Goal: Information Seeking & Learning: Learn about a topic

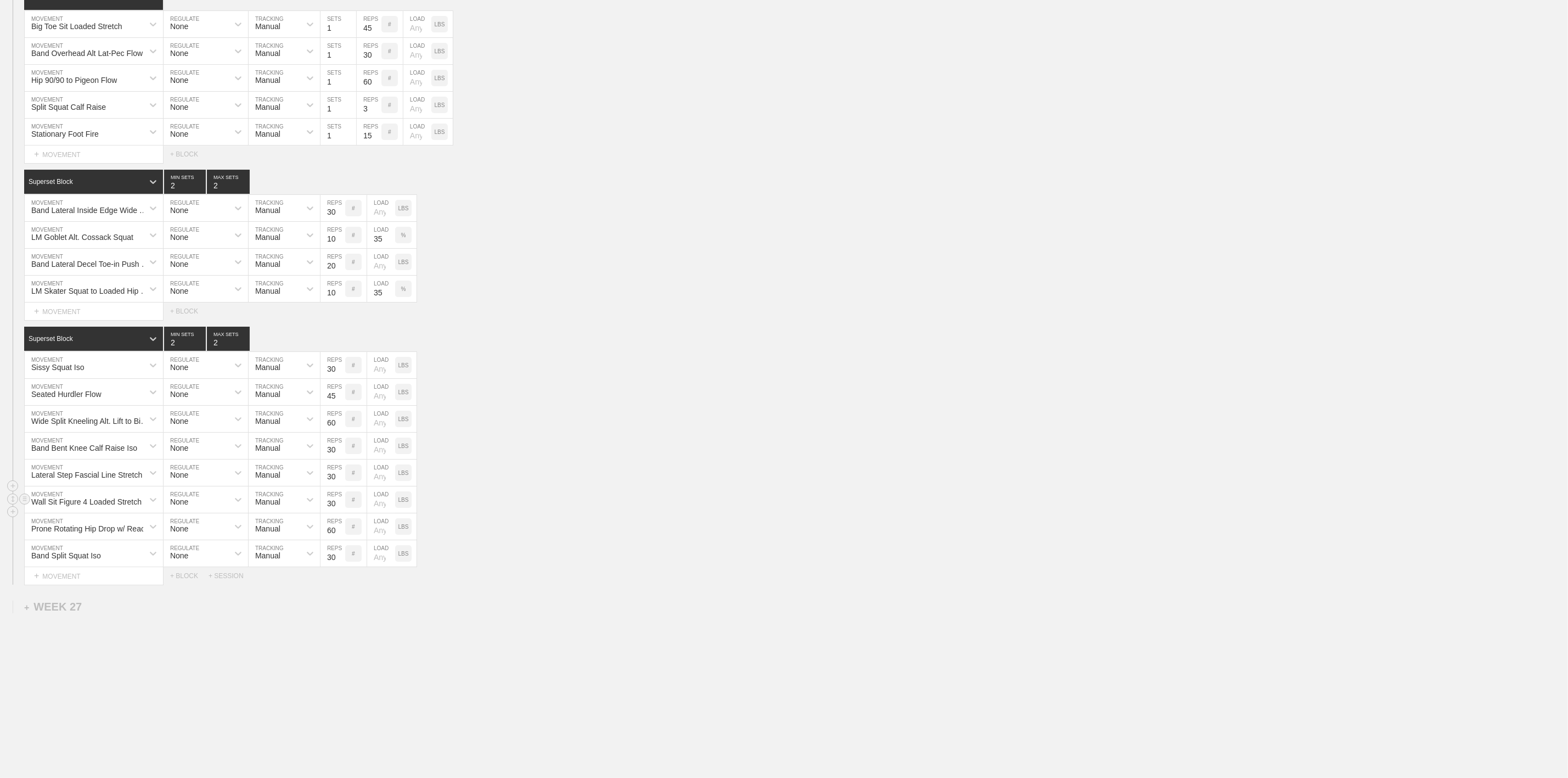
scroll to position [2913, 0]
click at [843, 346] on div "Superset Block 2 MIN SETS 2 MAX SETS" at bounding box center [796, 338] width 1544 height 24
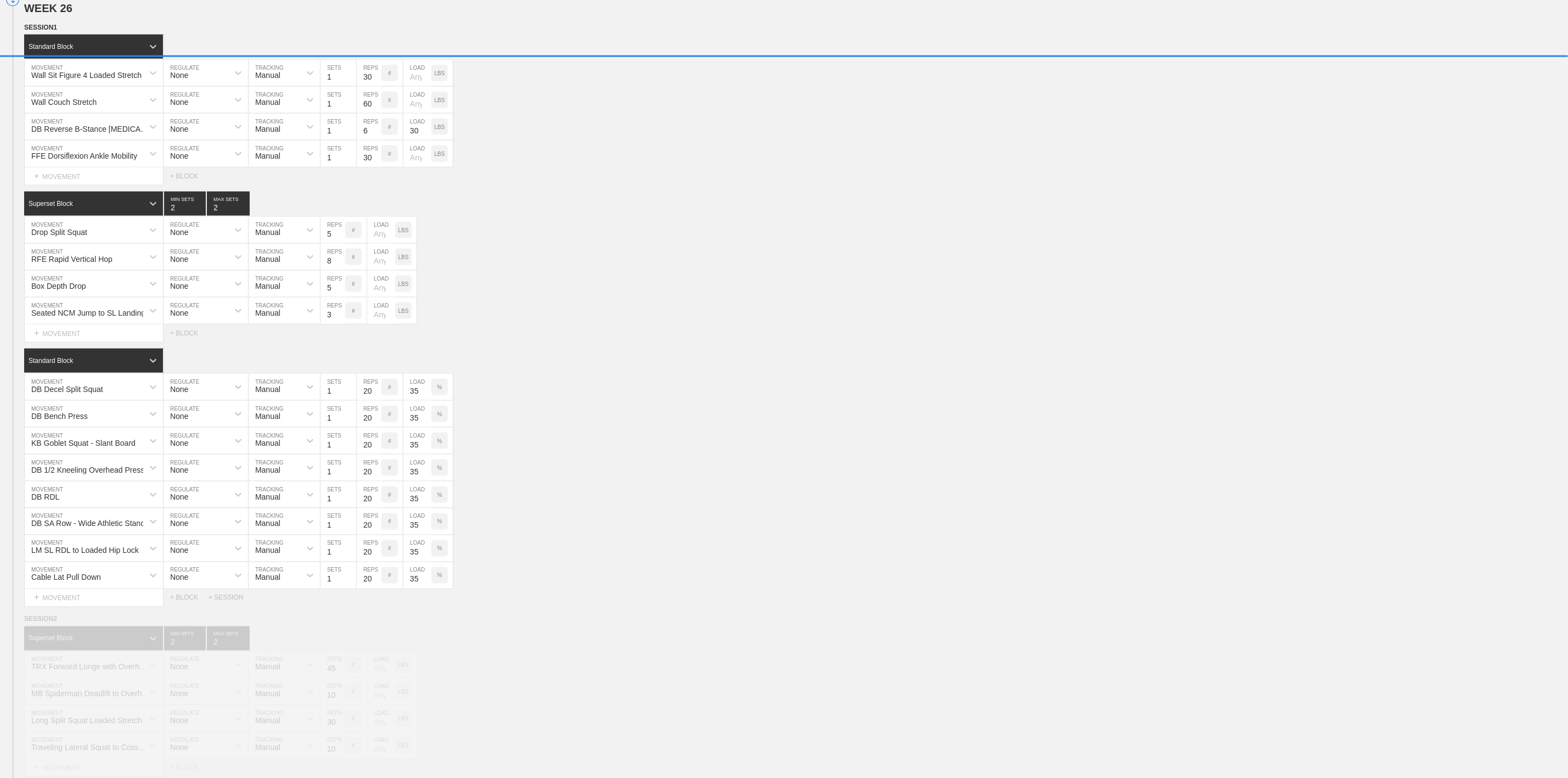
scroll to position [1037, 0]
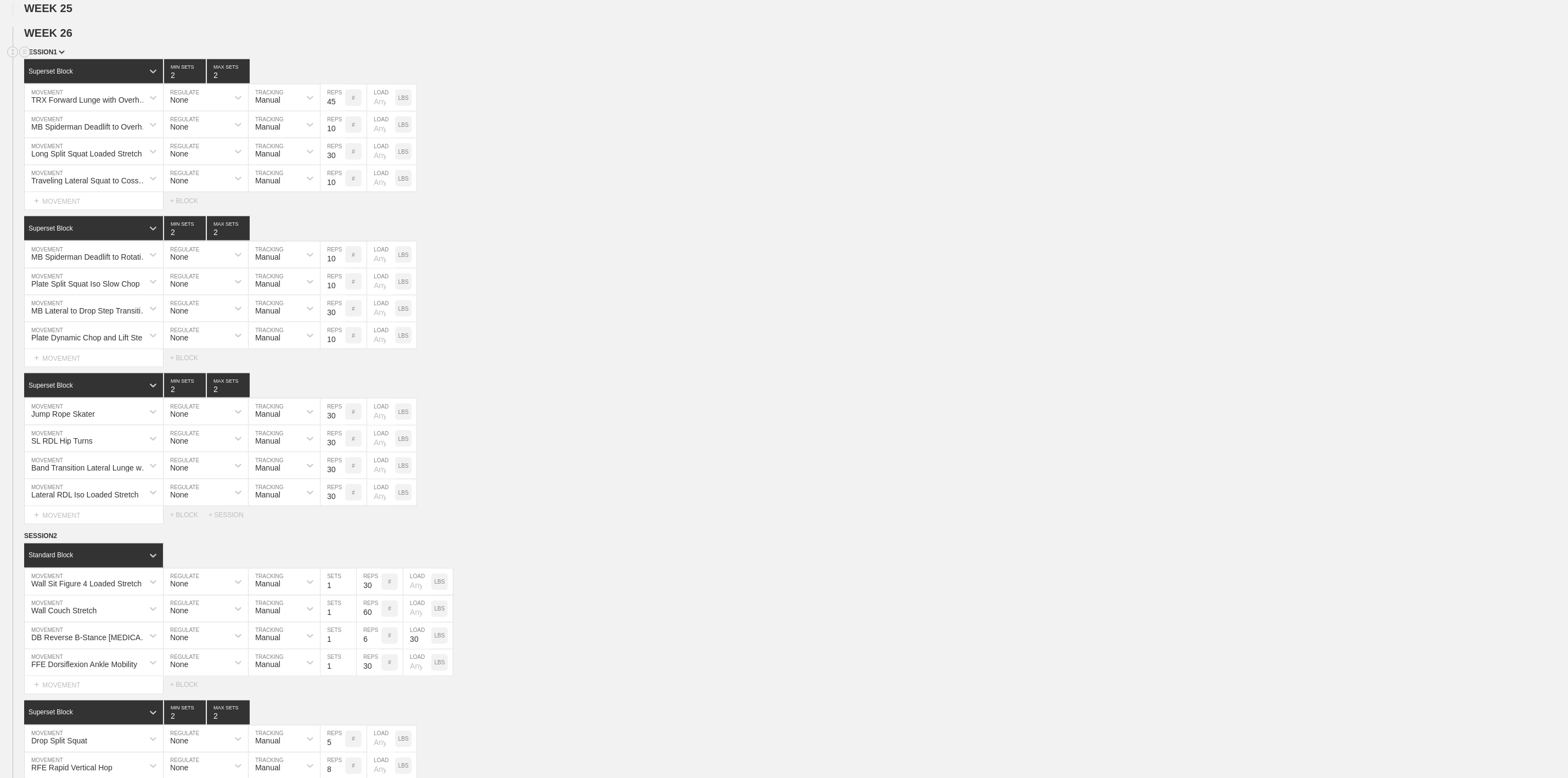
click at [59, 54] on img at bounding box center [62, 53] width 6 height 4
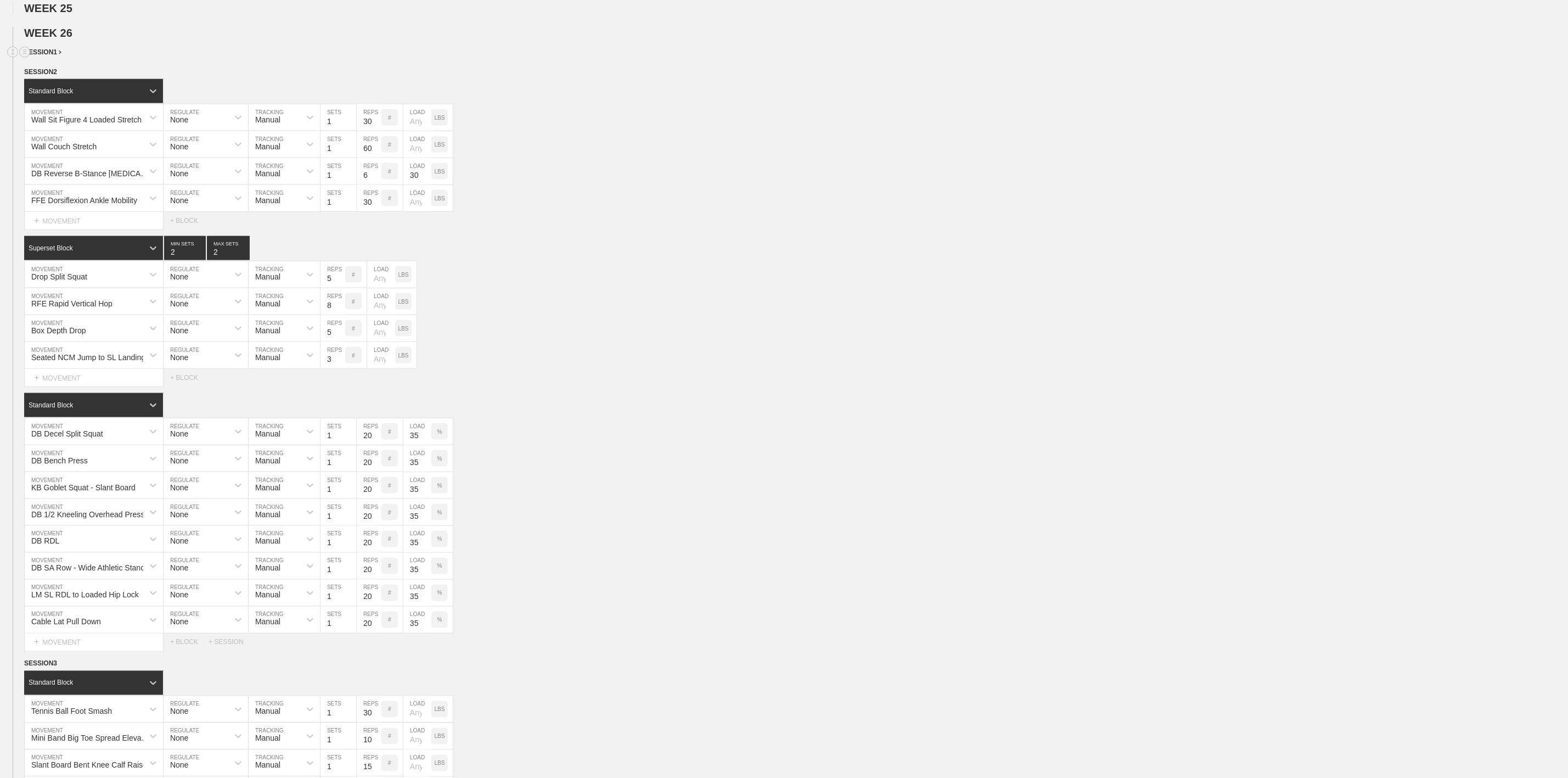
click at [59, 54] on img at bounding box center [60, 53] width 3 height 4
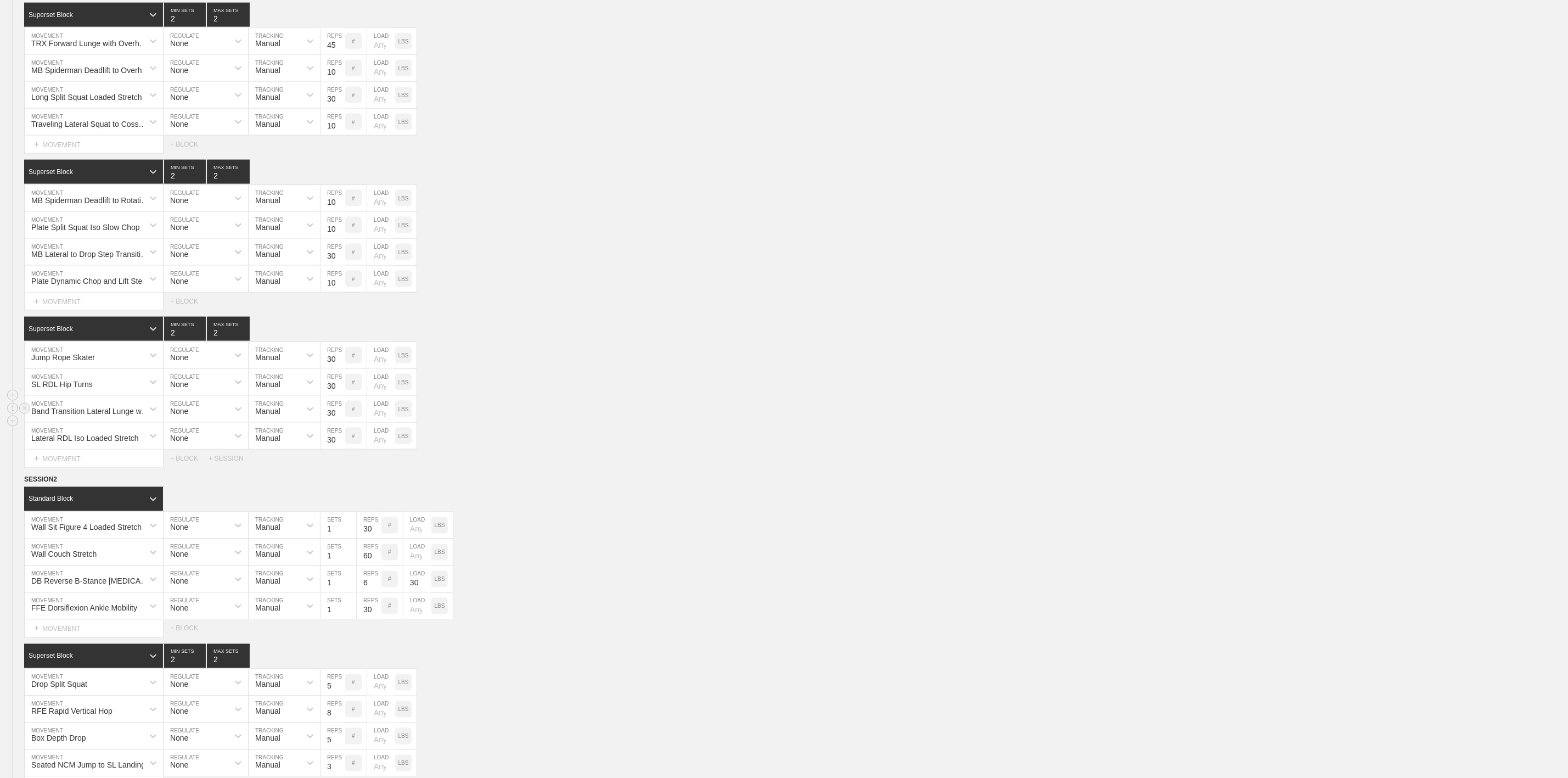
scroll to position [1120, 0]
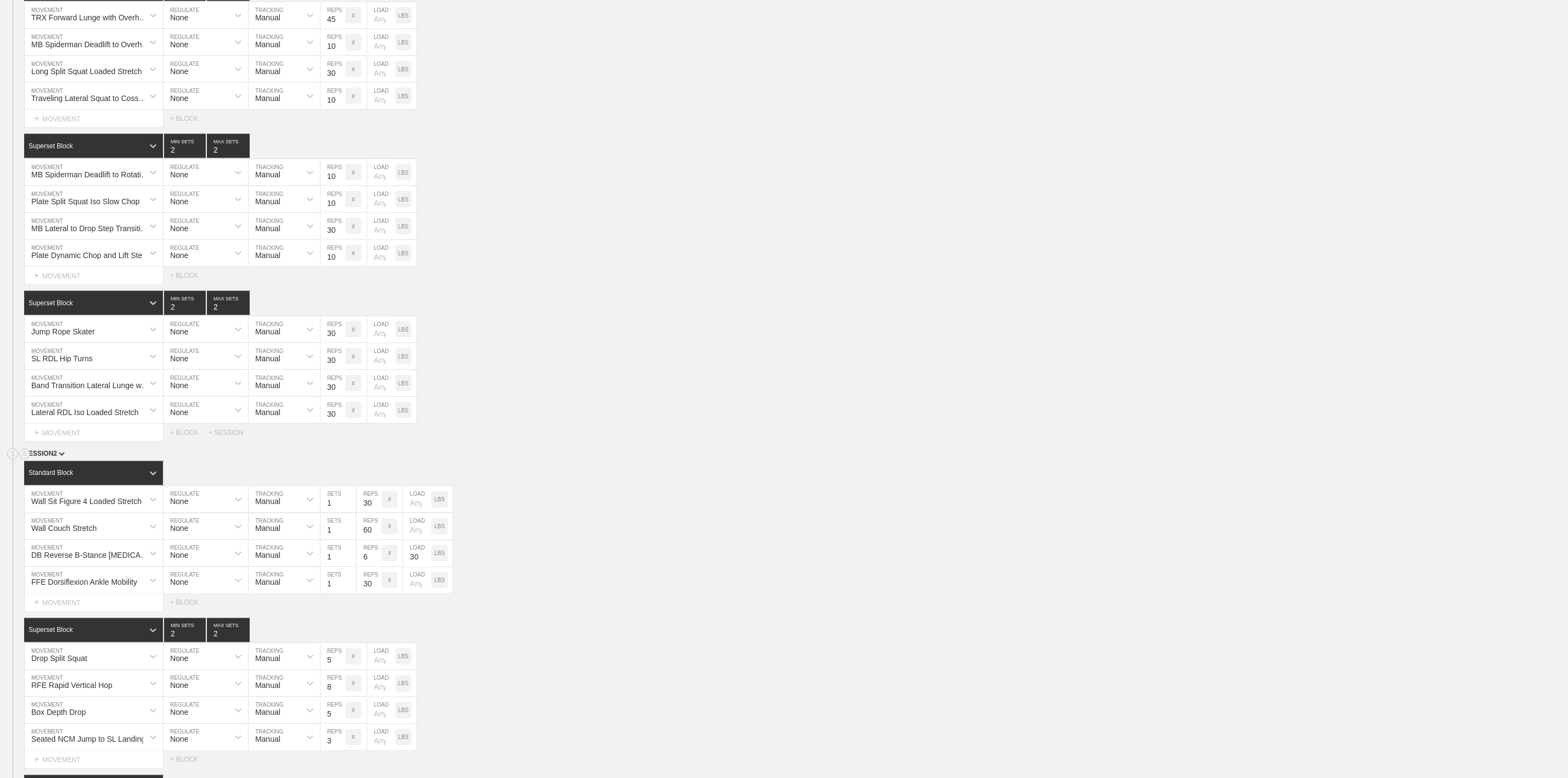
click at [55, 458] on span "SESSION 2" at bounding box center [44, 453] width 41 height 7
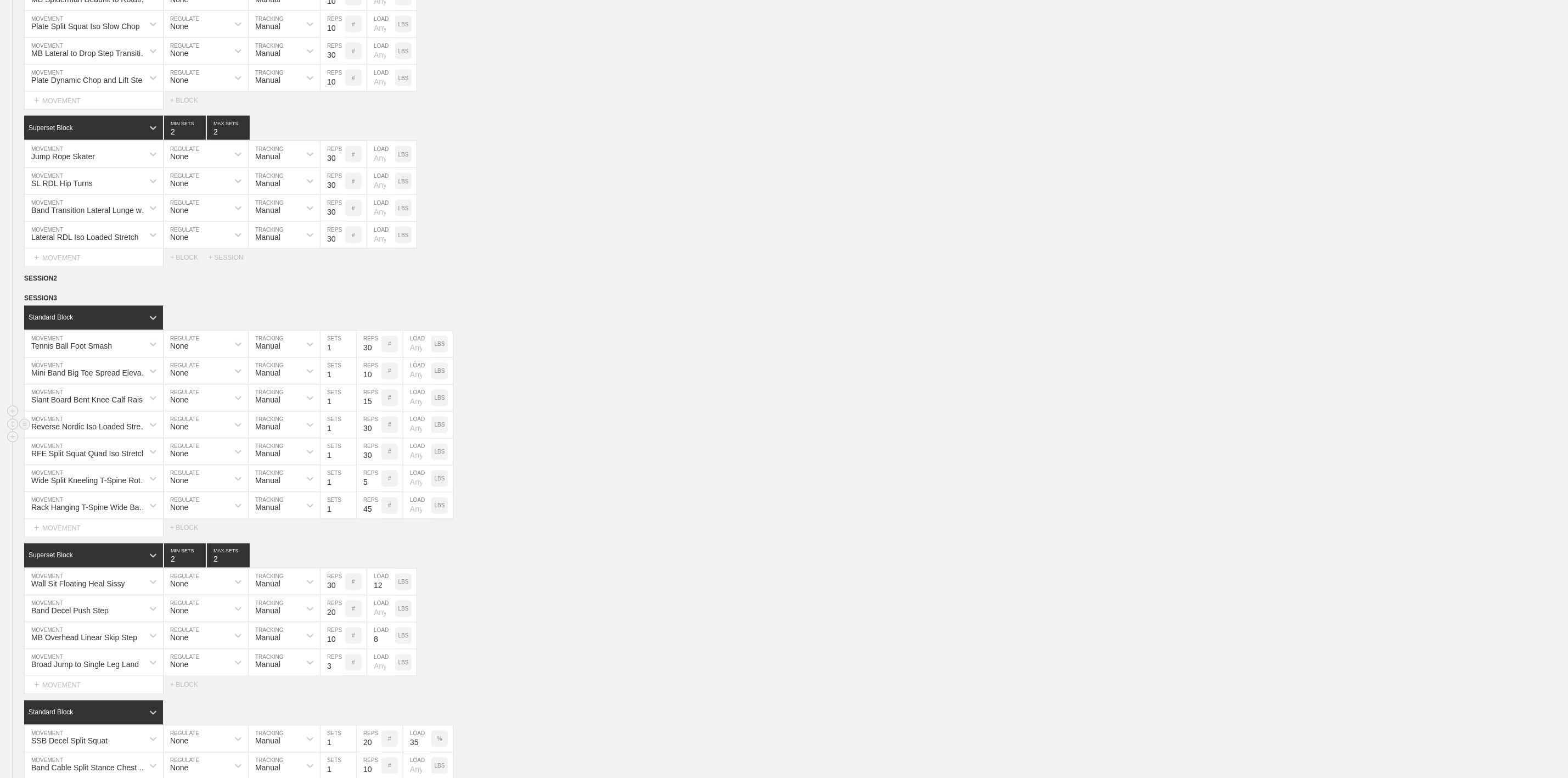
scroll to position [1532, 0]
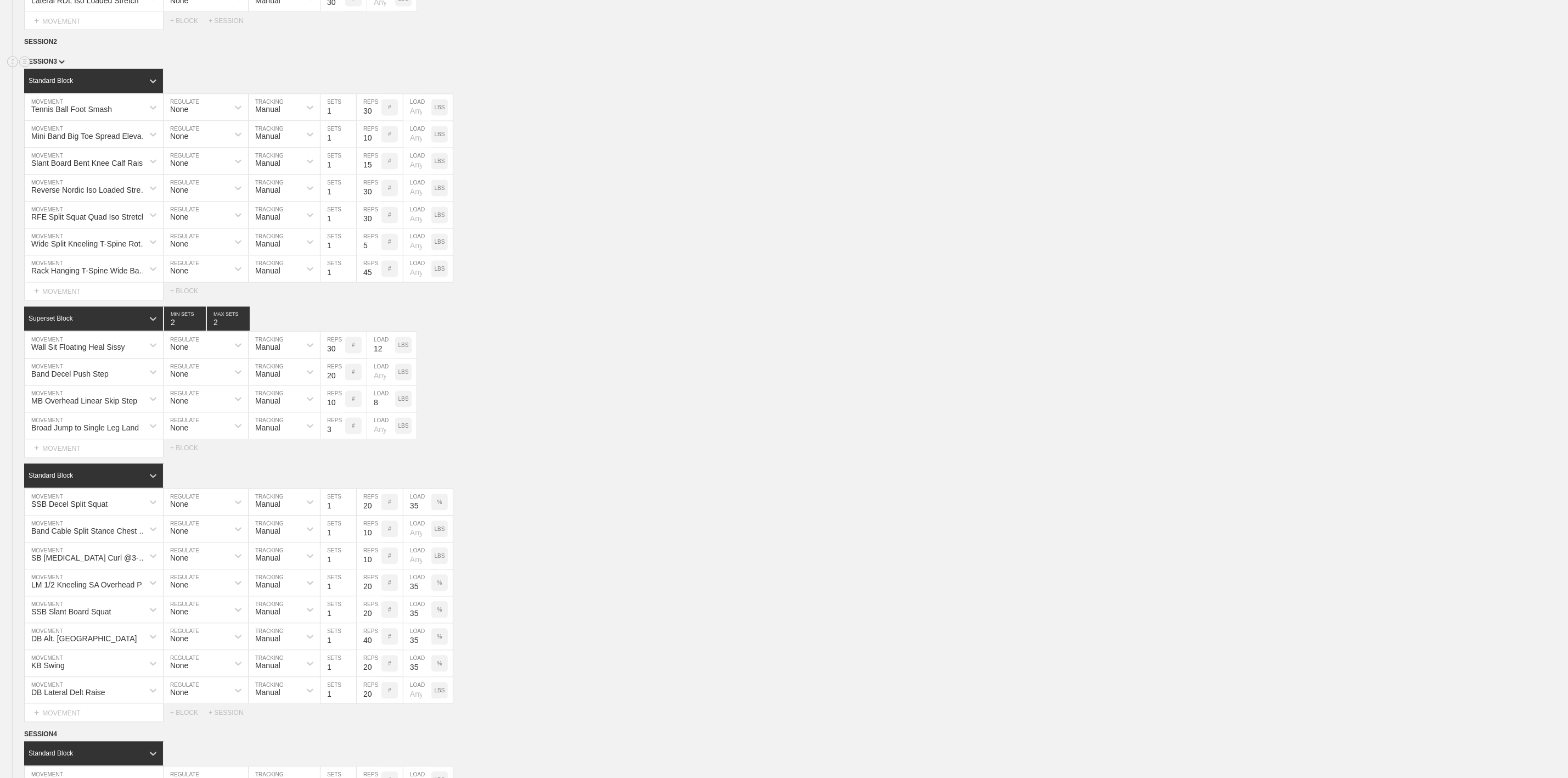
click at [52, 66] on span "SESSION 3" at bounding box center [44, 62] width 41 height 7
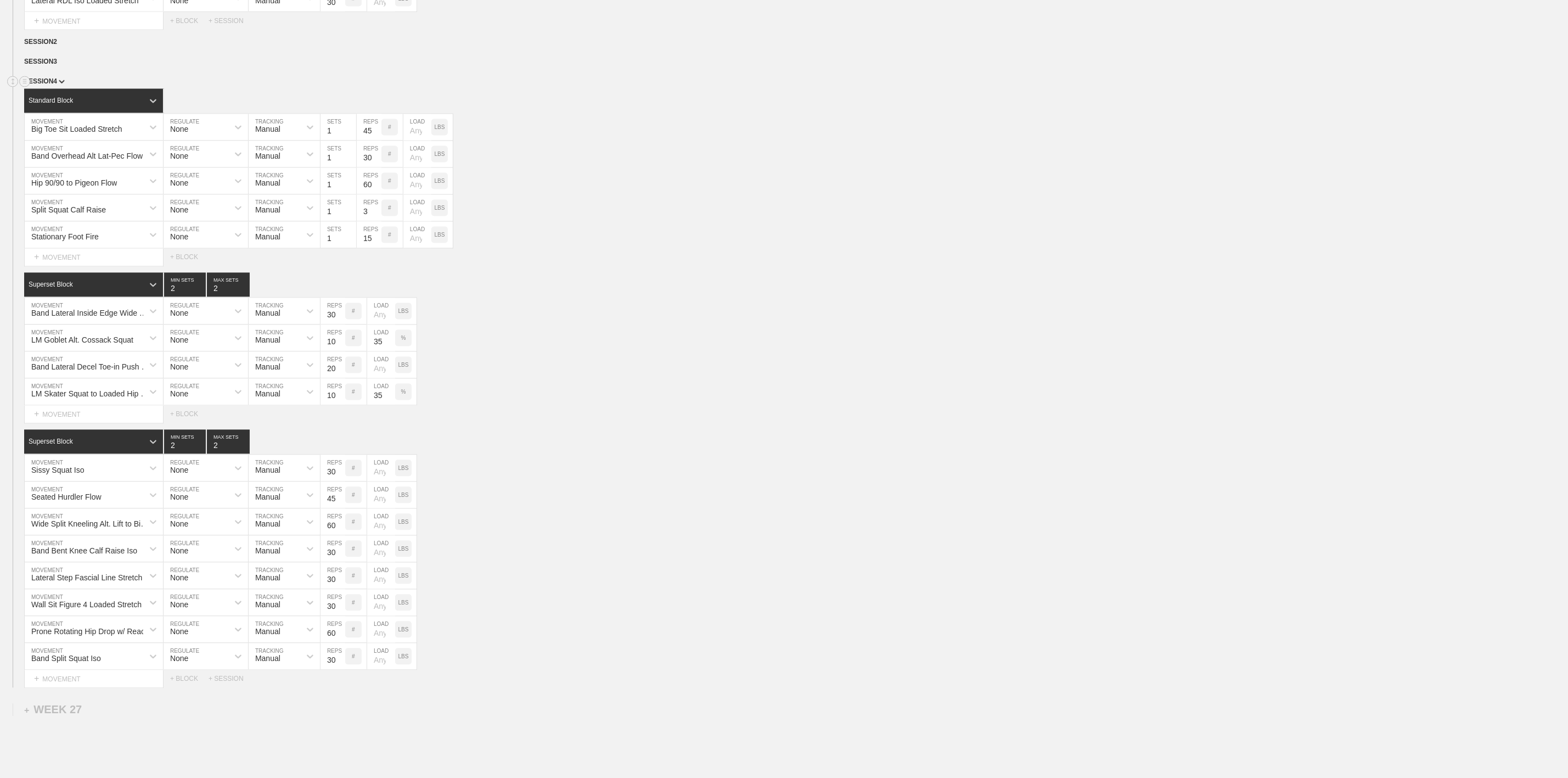
click at [49, 89] on div "SESSION 4" at bounding box center [796, 83] width 1544 height 13
click at [56, 85] on span "SESSION 4" at bounding box center [44, 82] width 41 height 7
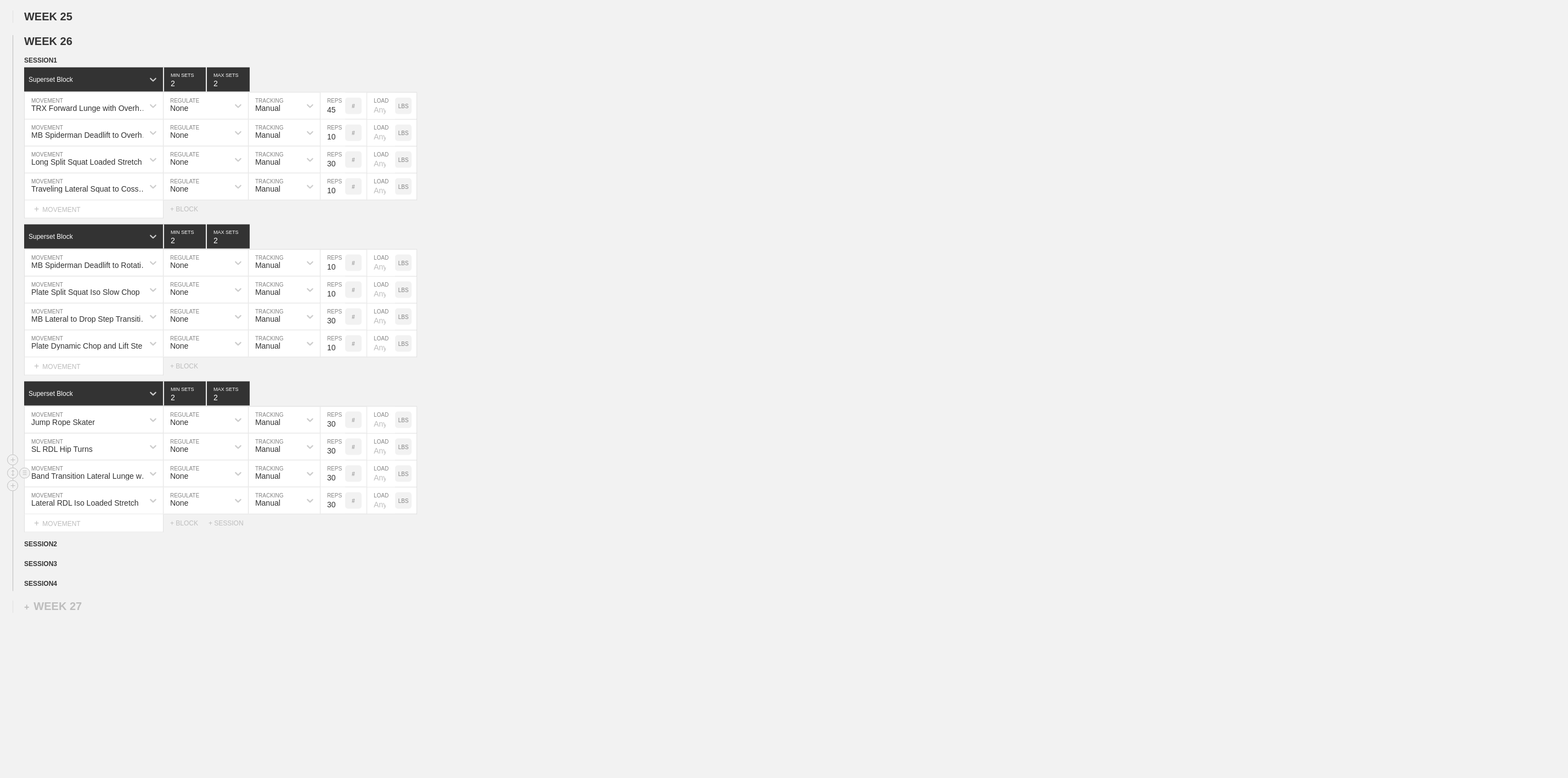
scroll to position [1069, 0]
click at [59, 585] on img at bounding box center [60, 584] width 3 height 4
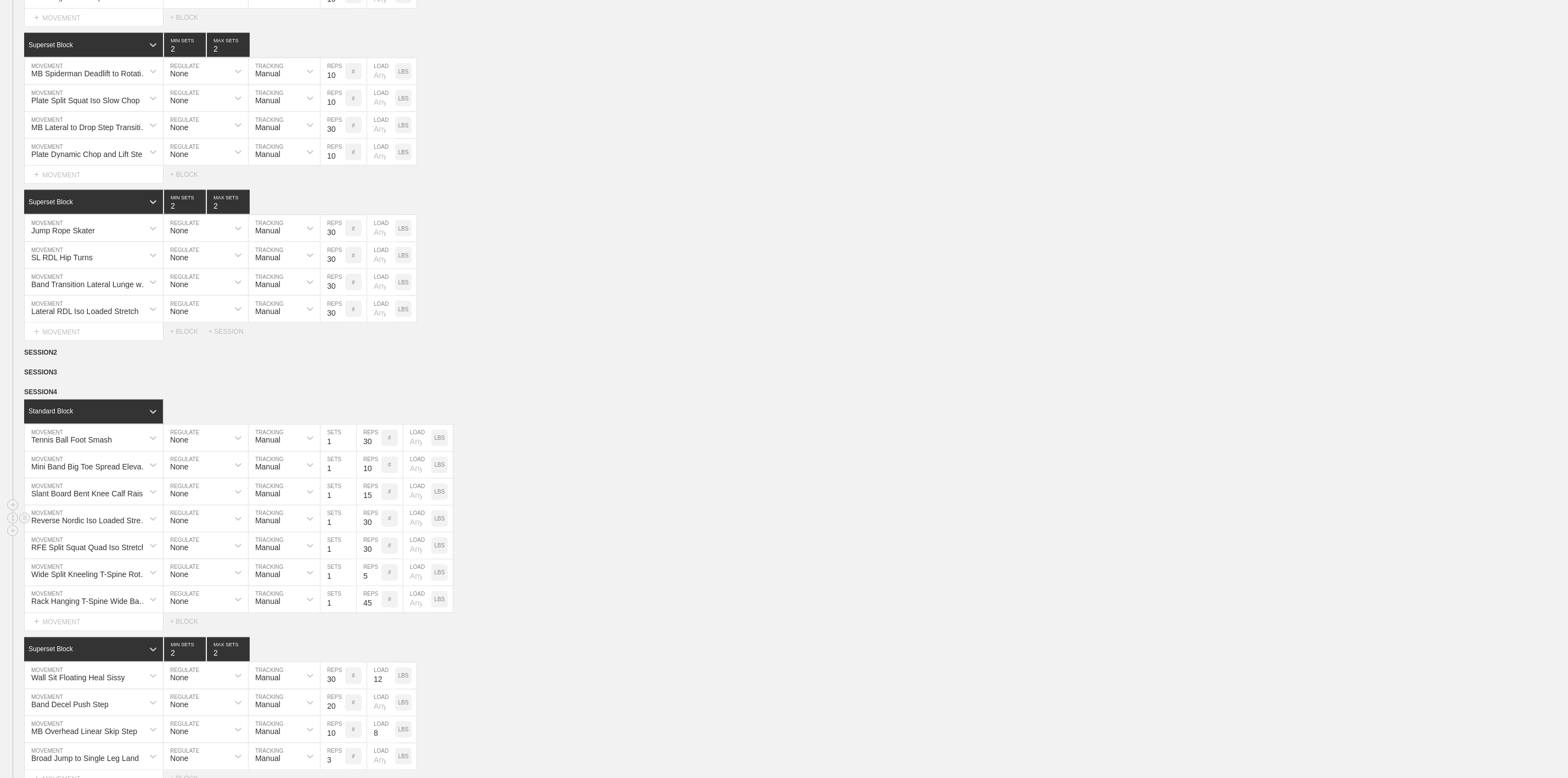
scroll to position [1234, 0]
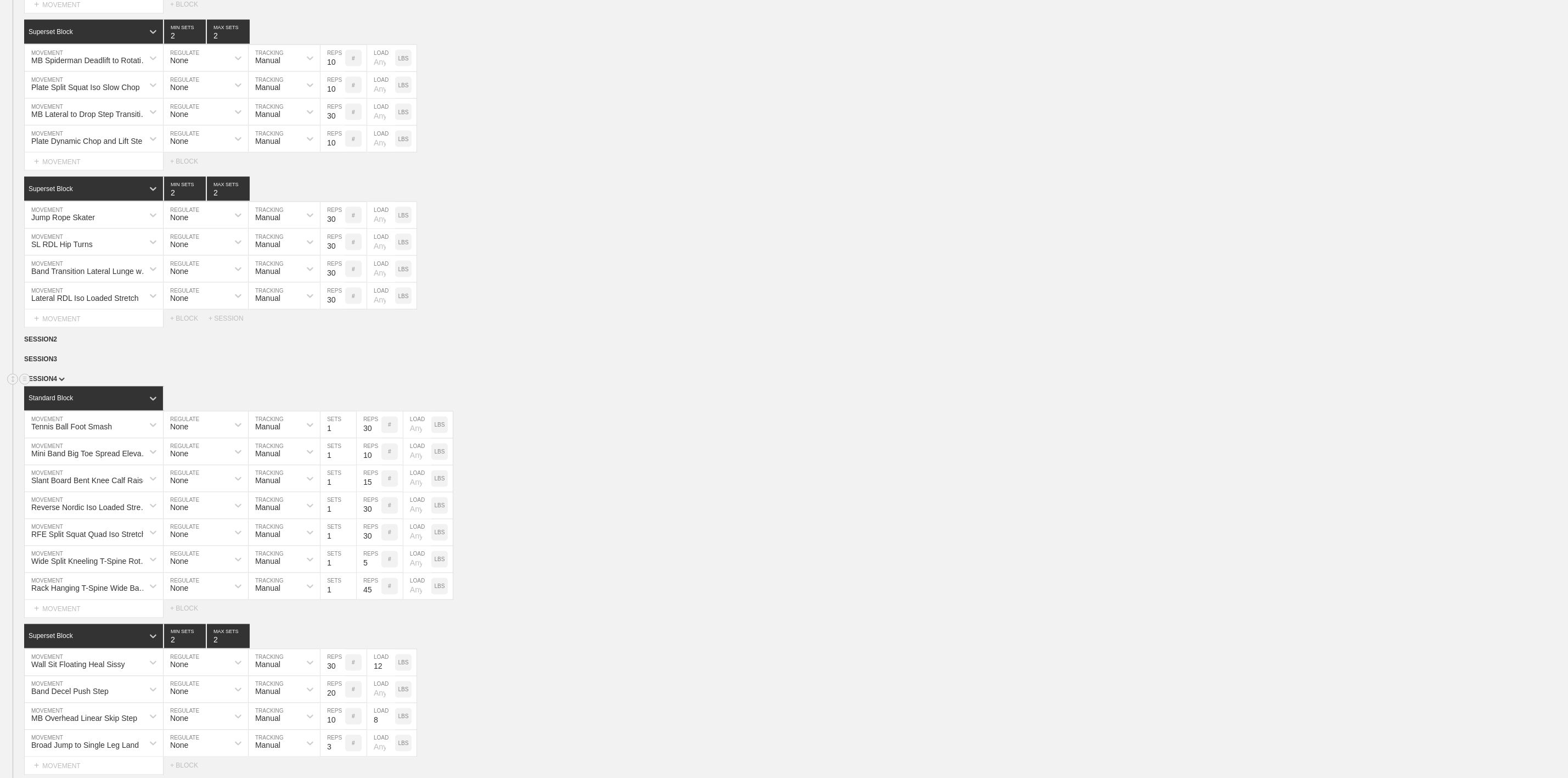
click at [59, 382] on img at bounding box center [62, 379] width 6 height 4
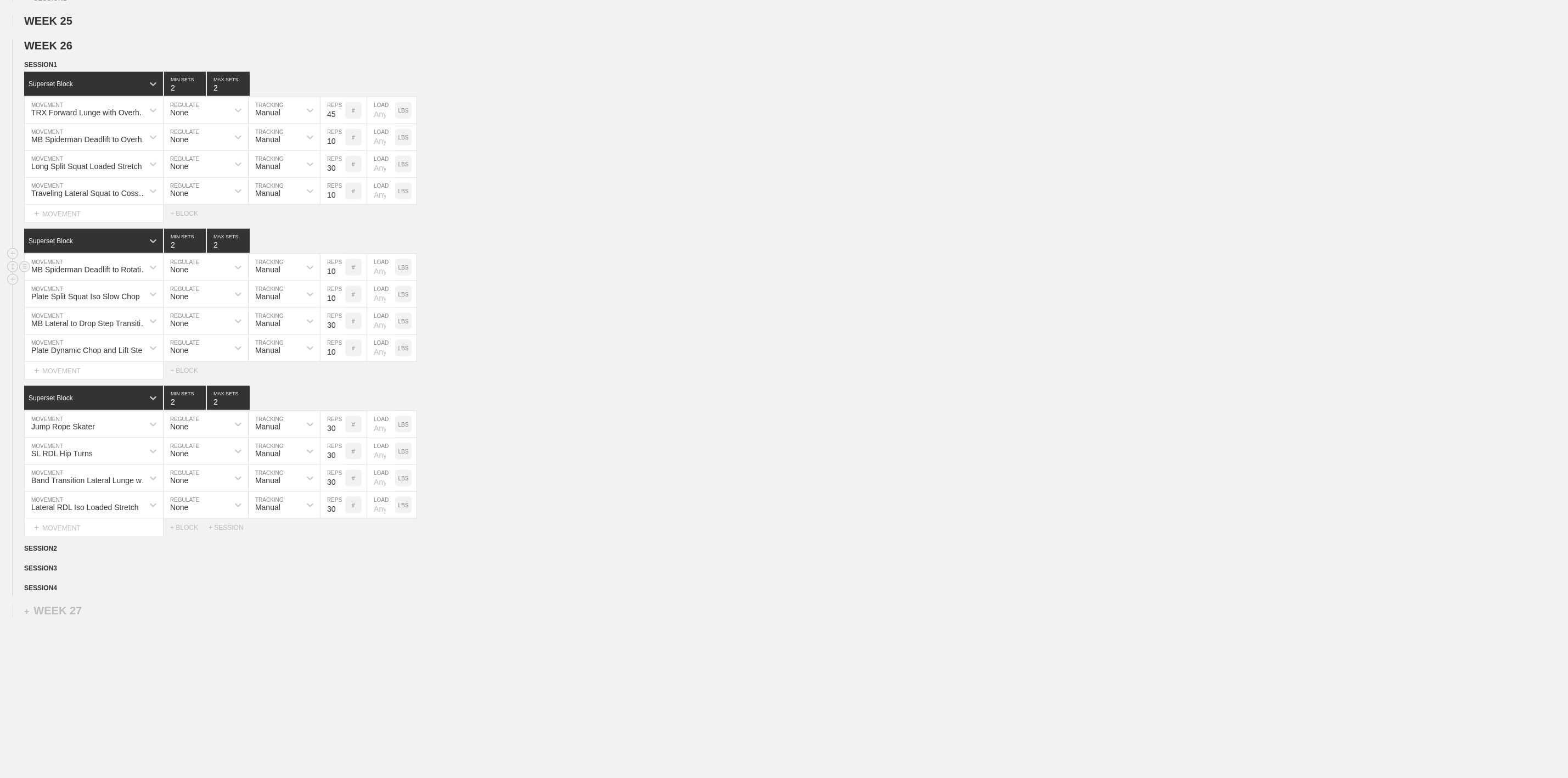
scroll to position [987, 0]
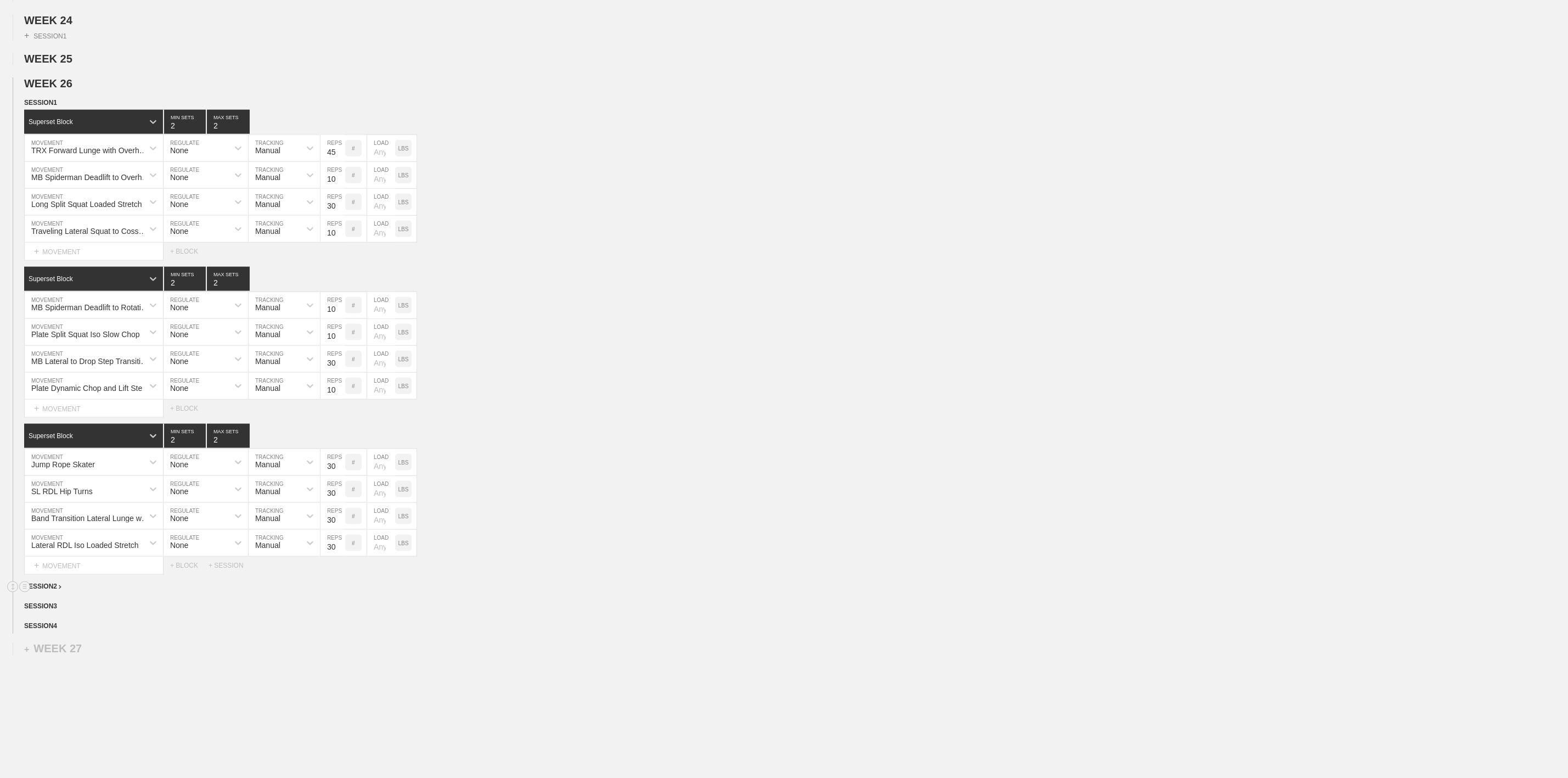
click at [54, 590] on span "SESSION 2" at bounding box center [43, 587] width 37 height 7
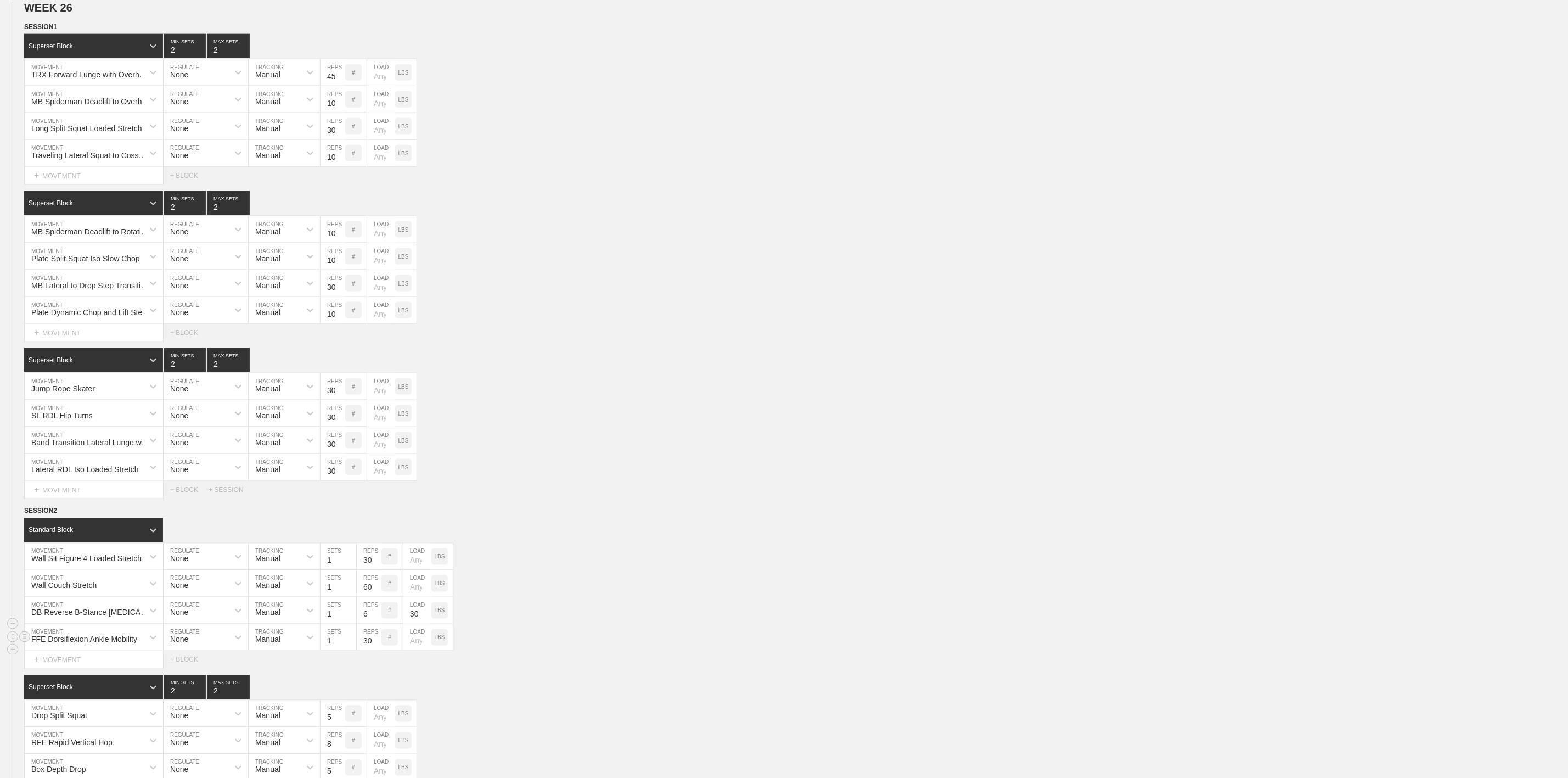
scroll to position [1152, 0]
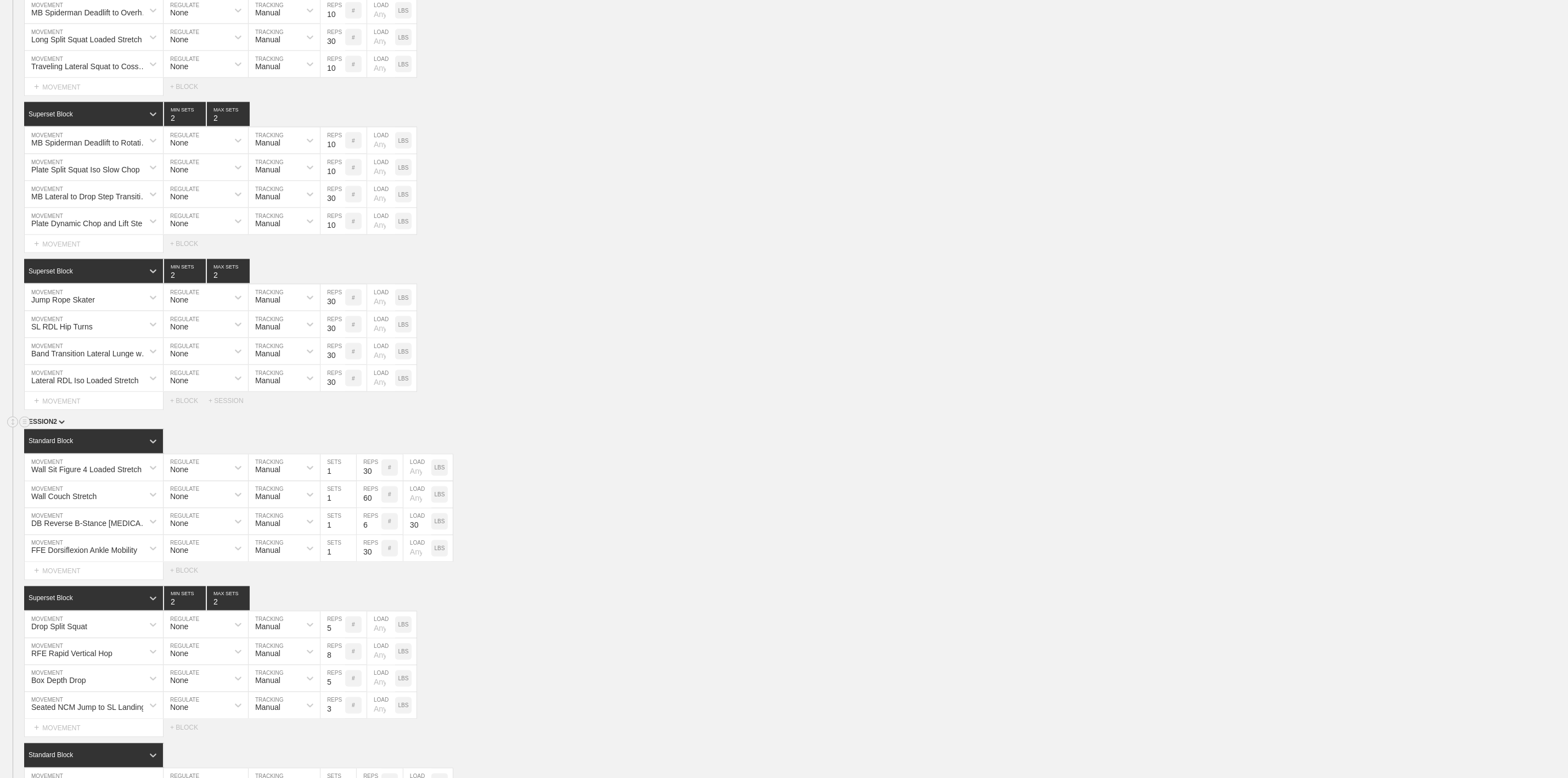
click at [56, 426] on span "SESSION 2" at bounding box center [44, 422] width 41 height 7
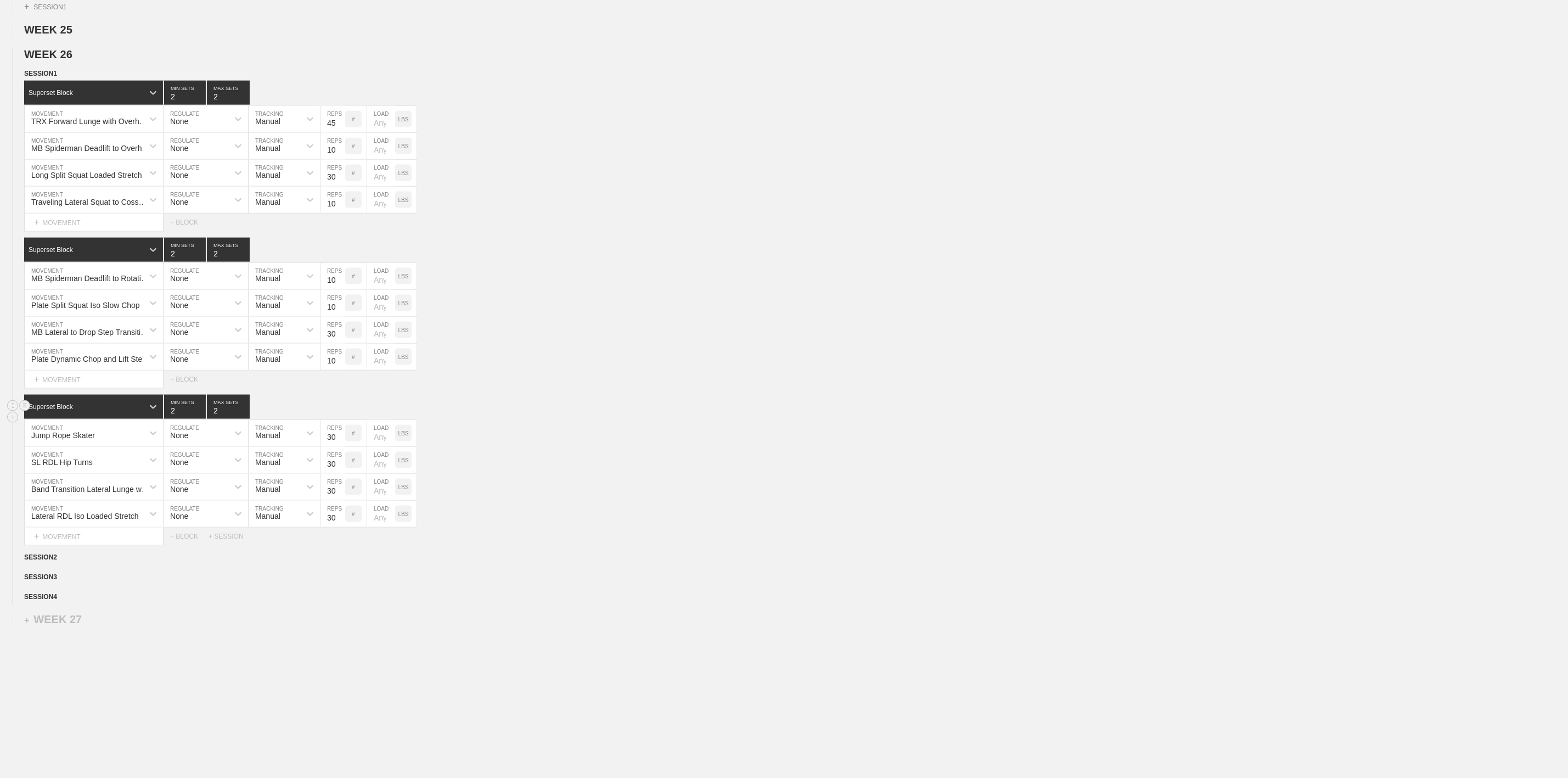
scroll to position [987, 0]
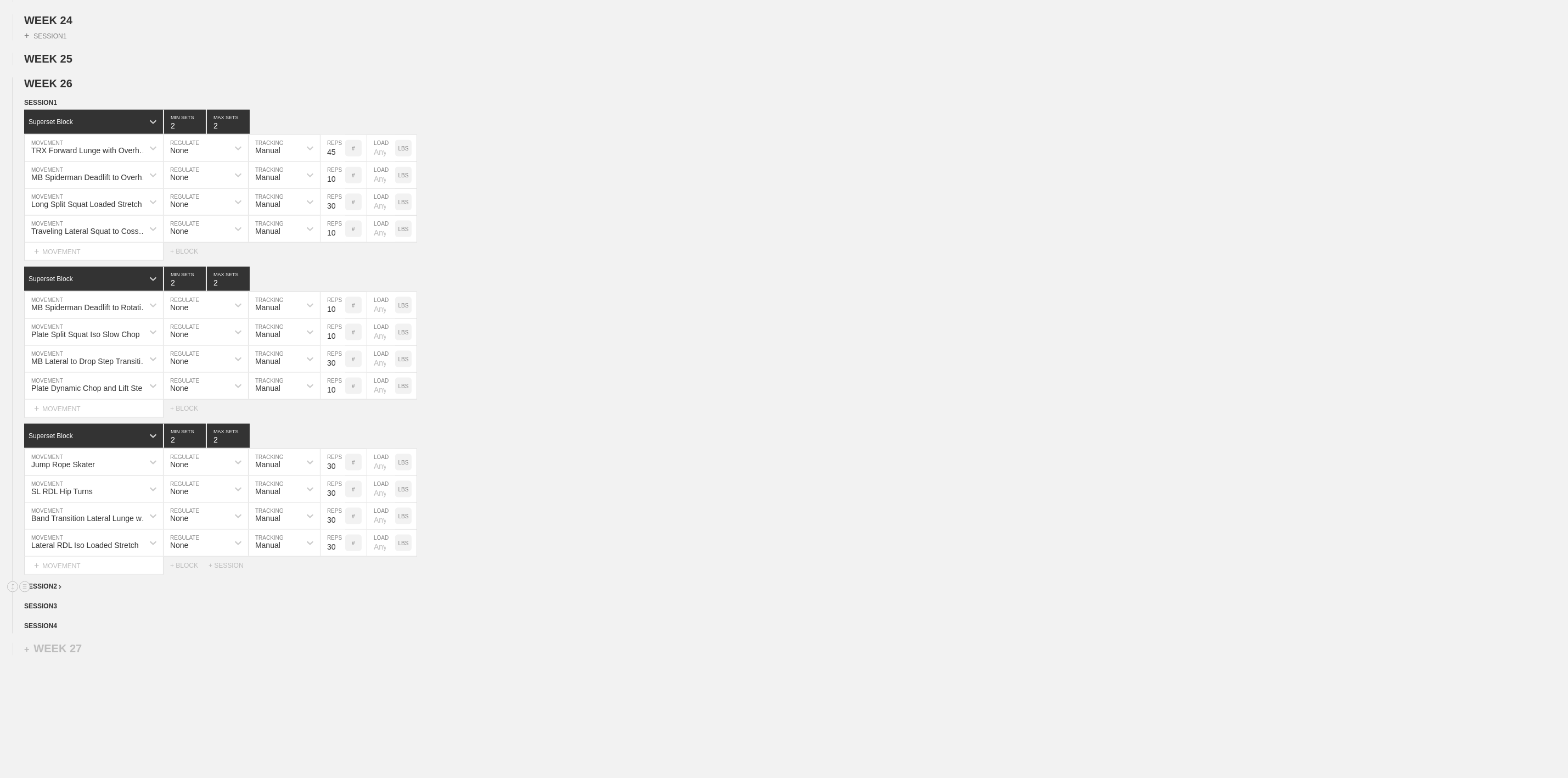
click at [56, 590] on span "SESSION 2" at bounding box center [43, 587] width 37 height 7
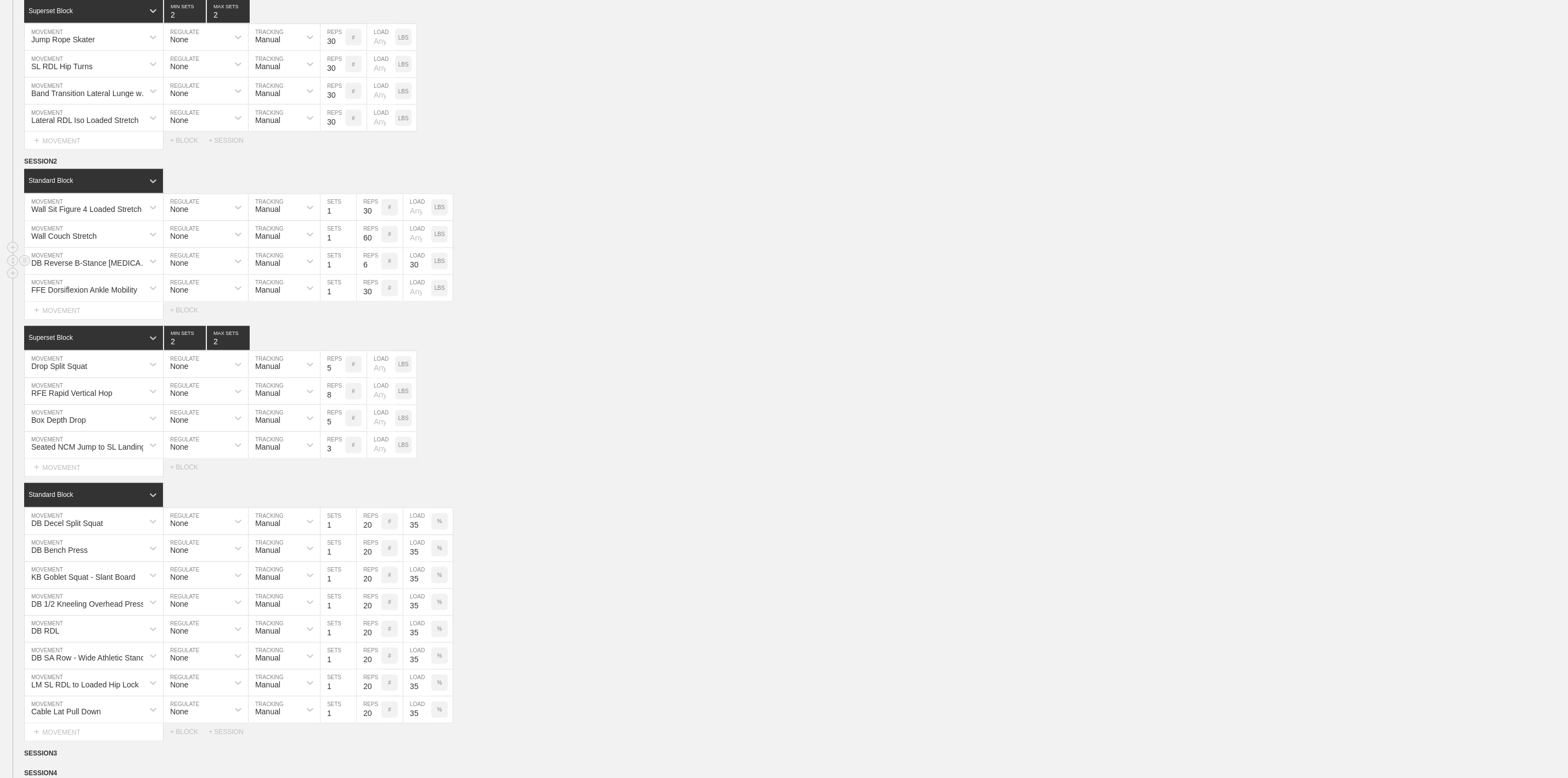
scroll to position [1398, 0]
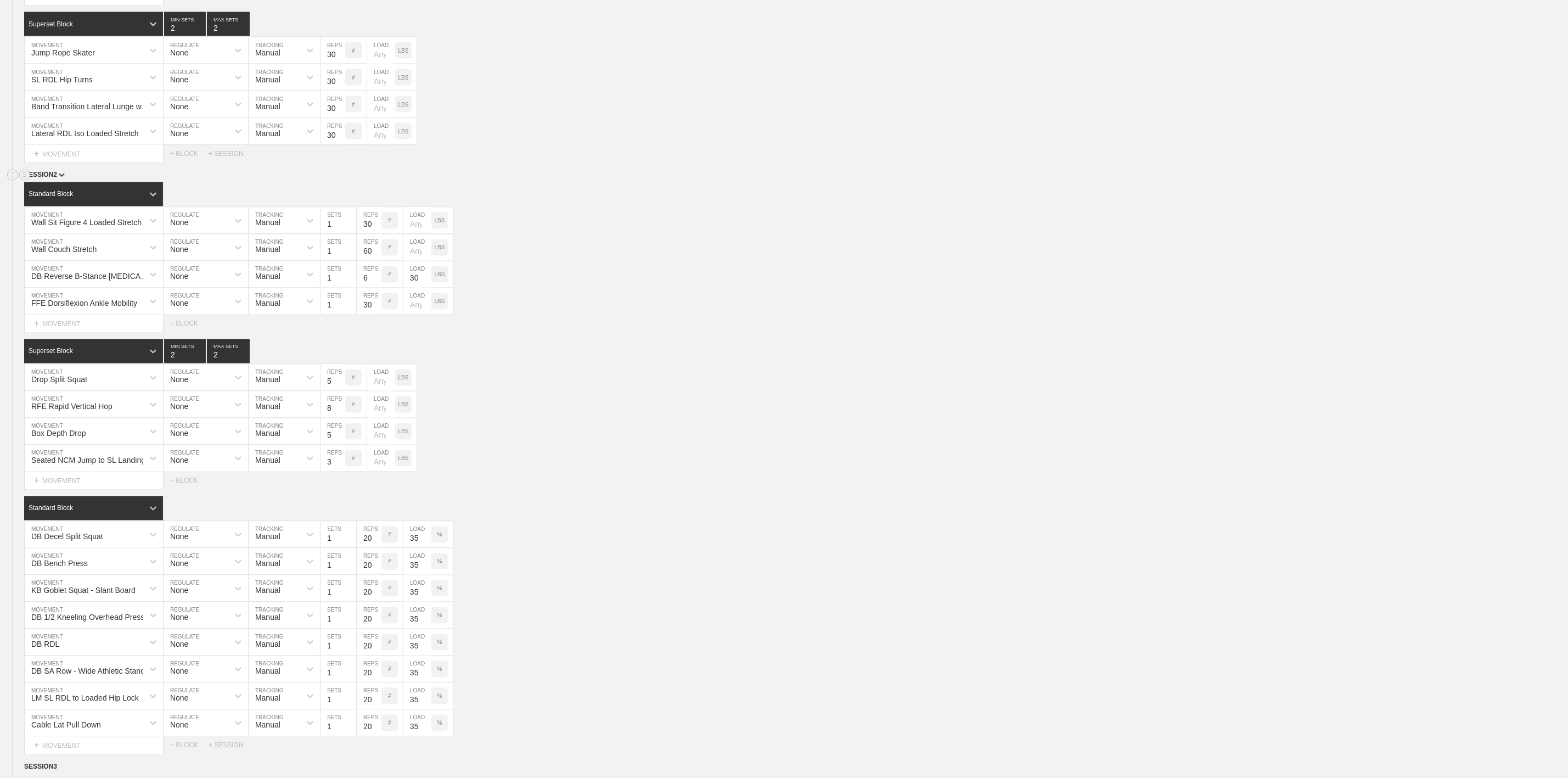
click at [59, 177] on img at bounding box center [62, 175] width 6 height 4
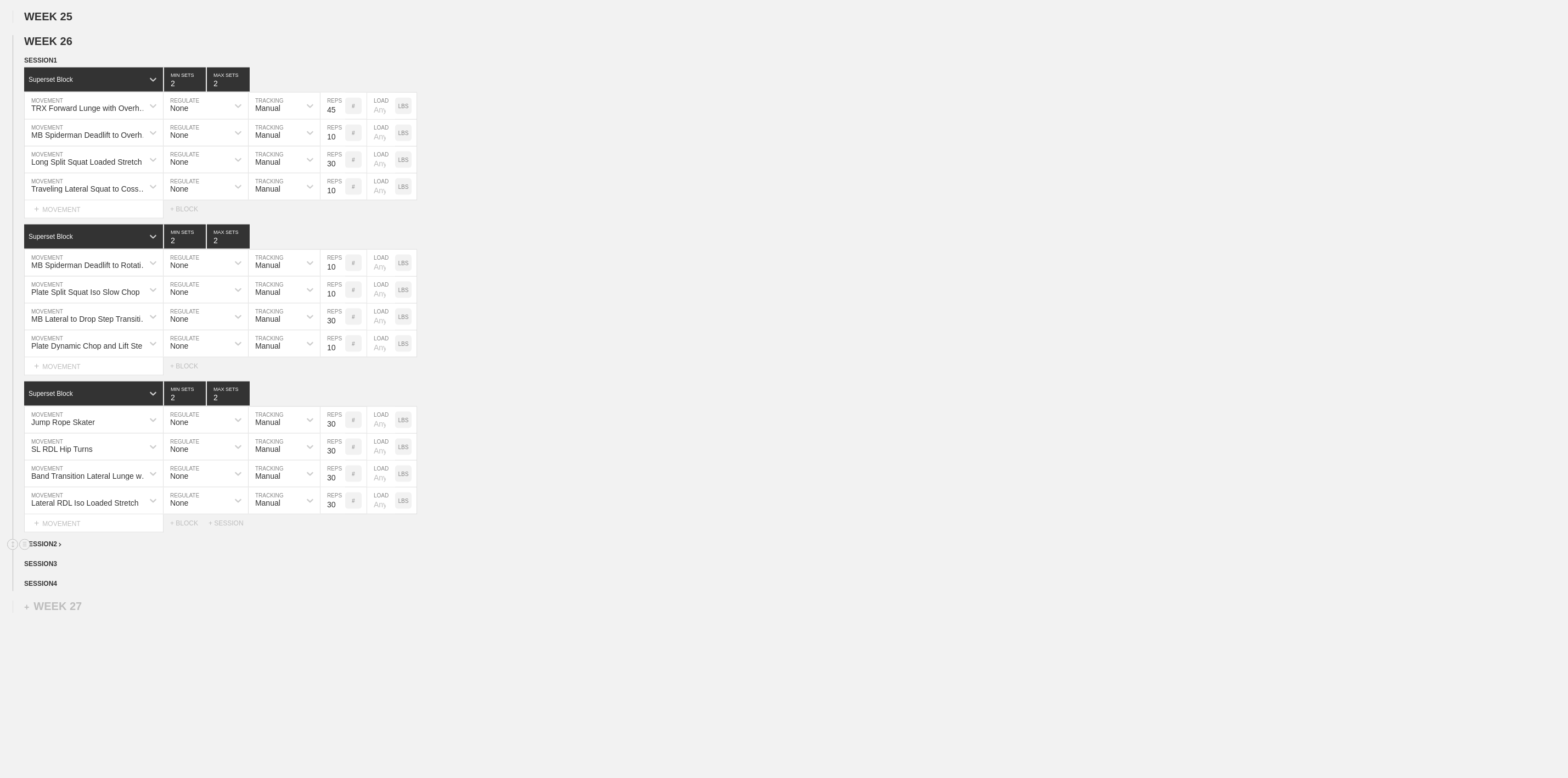
scroll to position [1069, 0]
click at [58, 567] on div "SESSION 3" at bounding box center [796, 565] width 1544 height 13
click at [56, 564] on span "SESSION 3" at bounding box center [43, 564] width 37 height 7
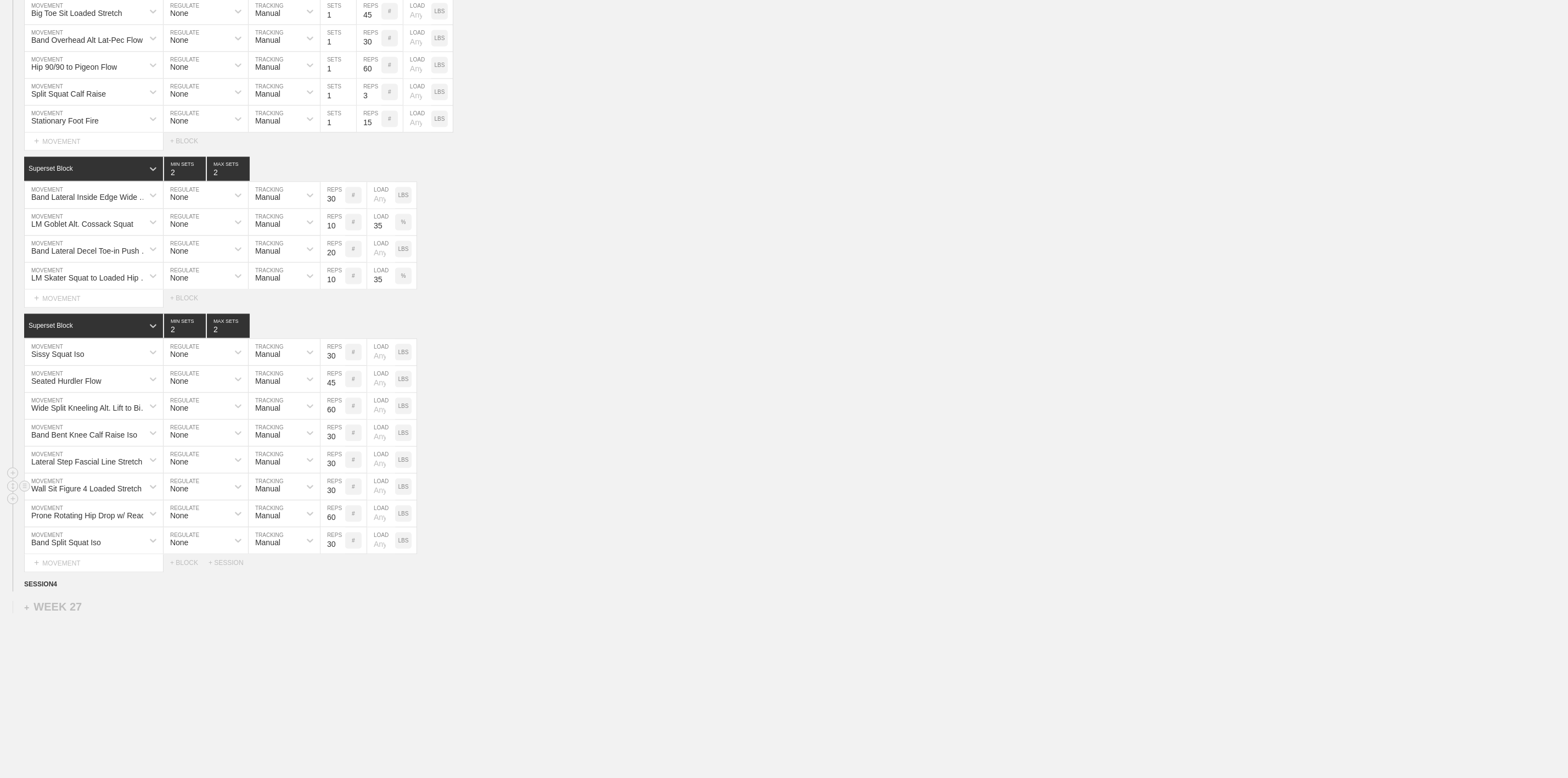
scroll to position [1645, 0]
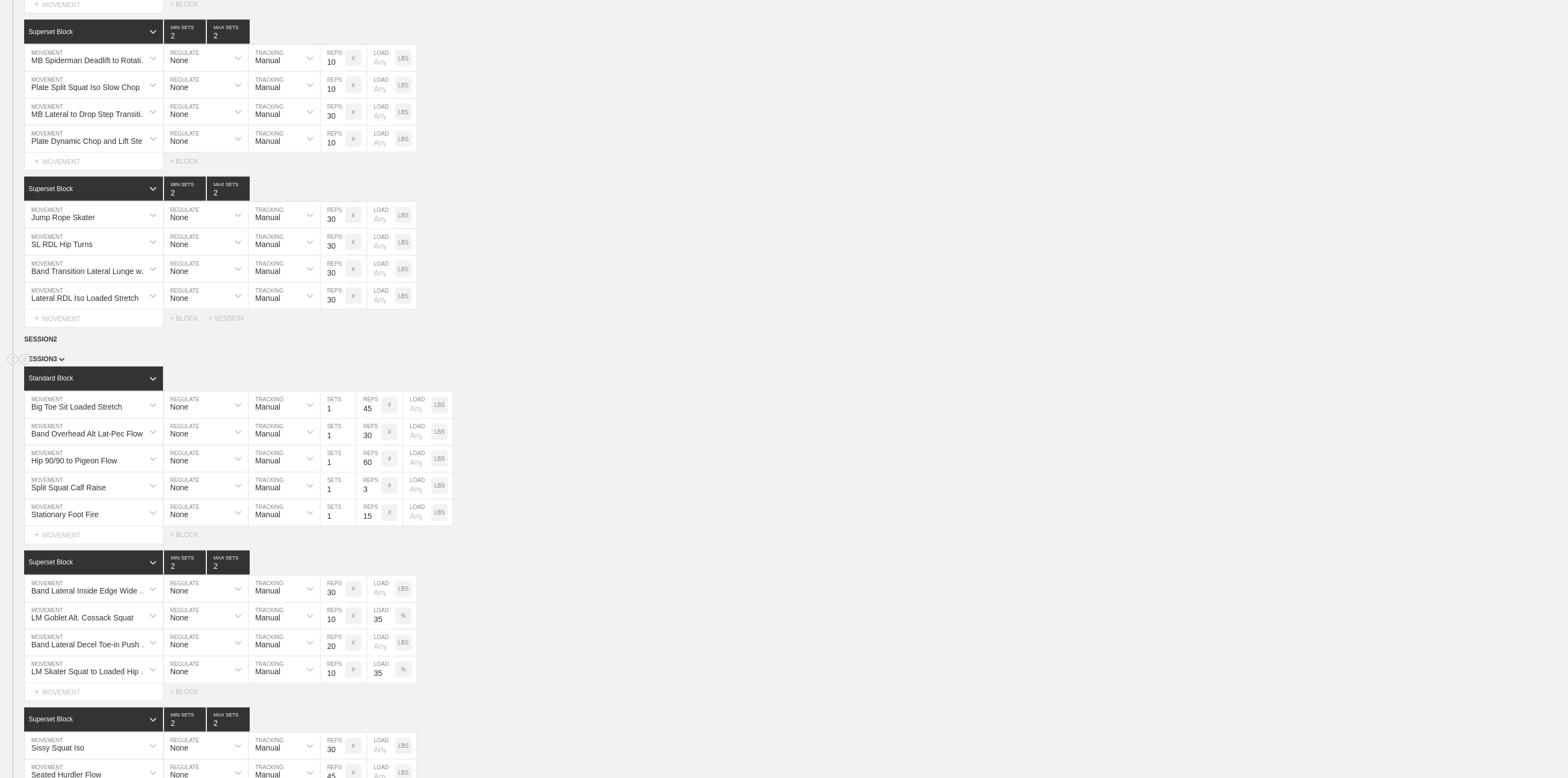
click at [53, 364] on span "SESSION 3" at bounding box center [44, 359] width 41 height 7
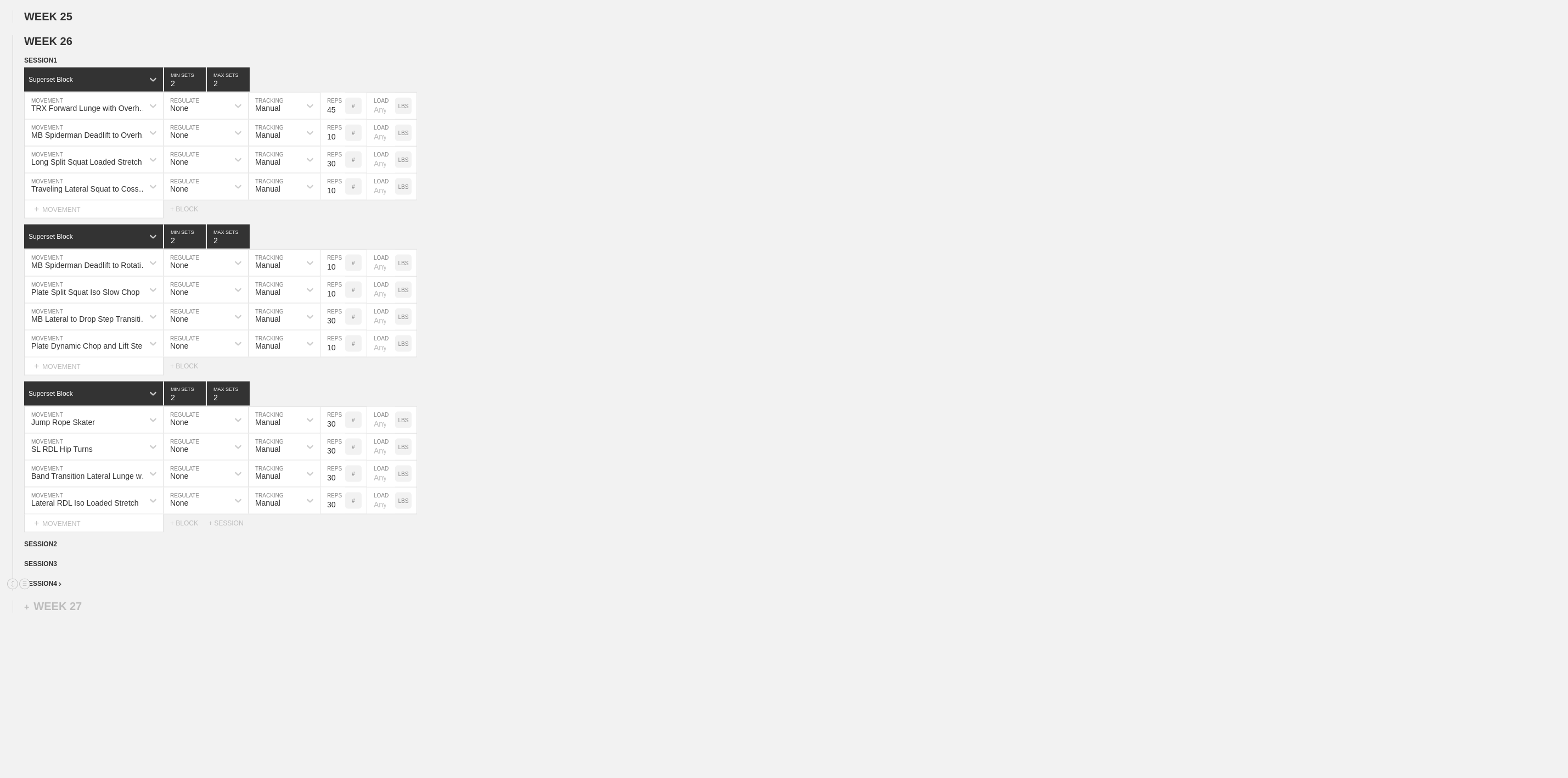
click at [49, 582] on span "SESSION 4" at bounding box center [43, 584] width 37 height 7
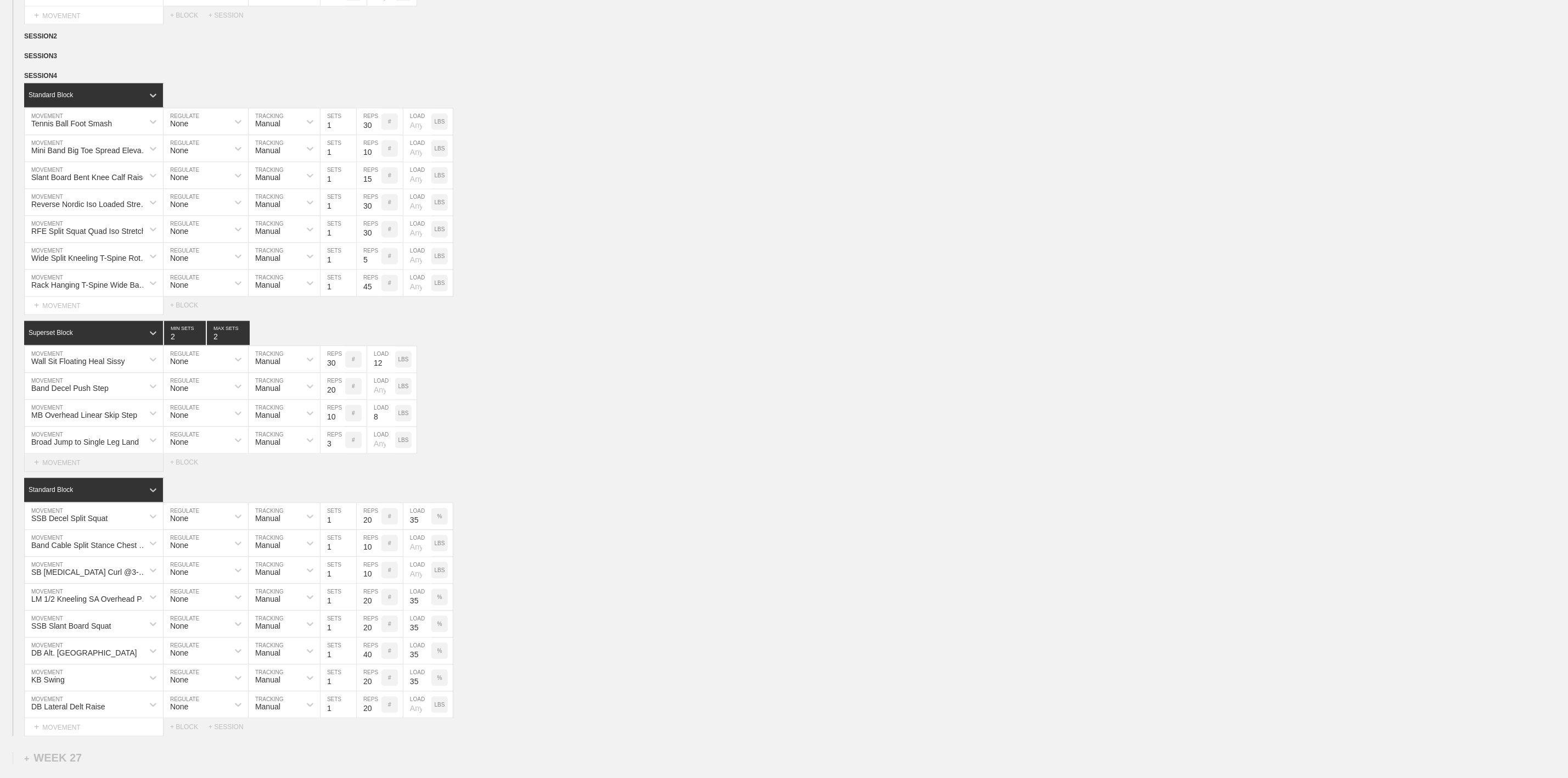
scroll to position [1563, 0]
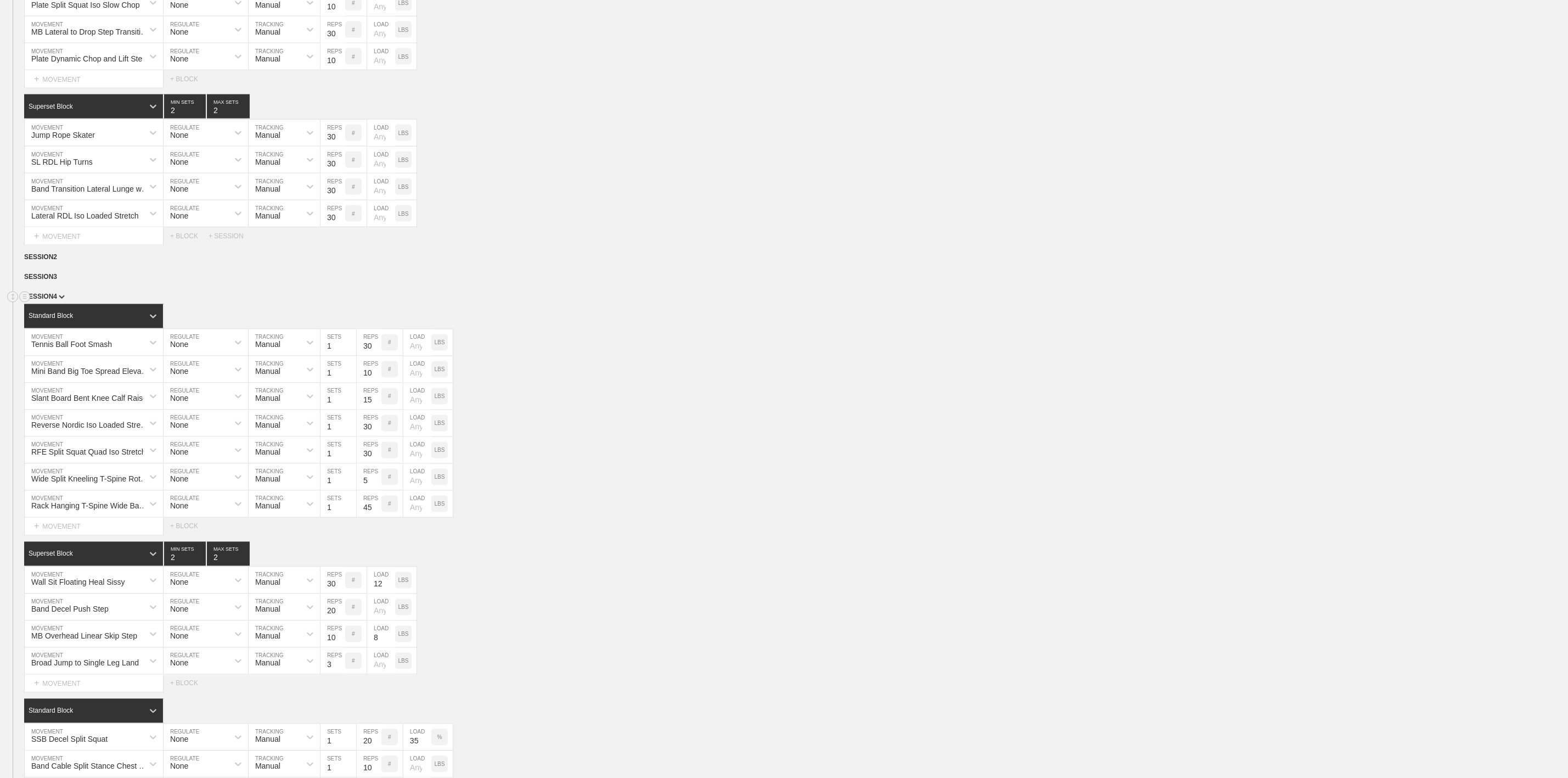
click at [53, 301] on span "SESSION 4" at bounding box center [44, 297] width 41 height 7
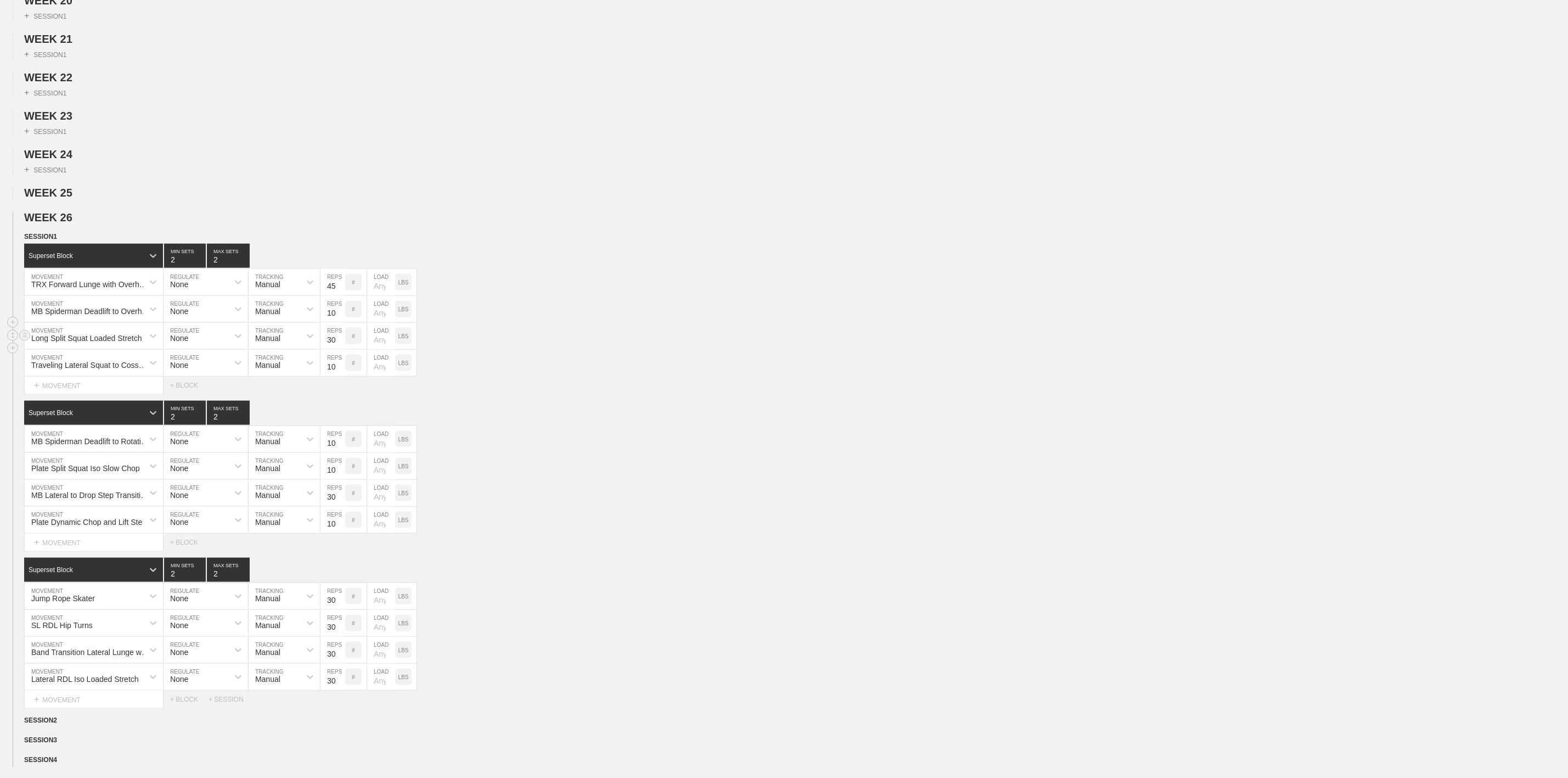
scroll to position [822, 0]
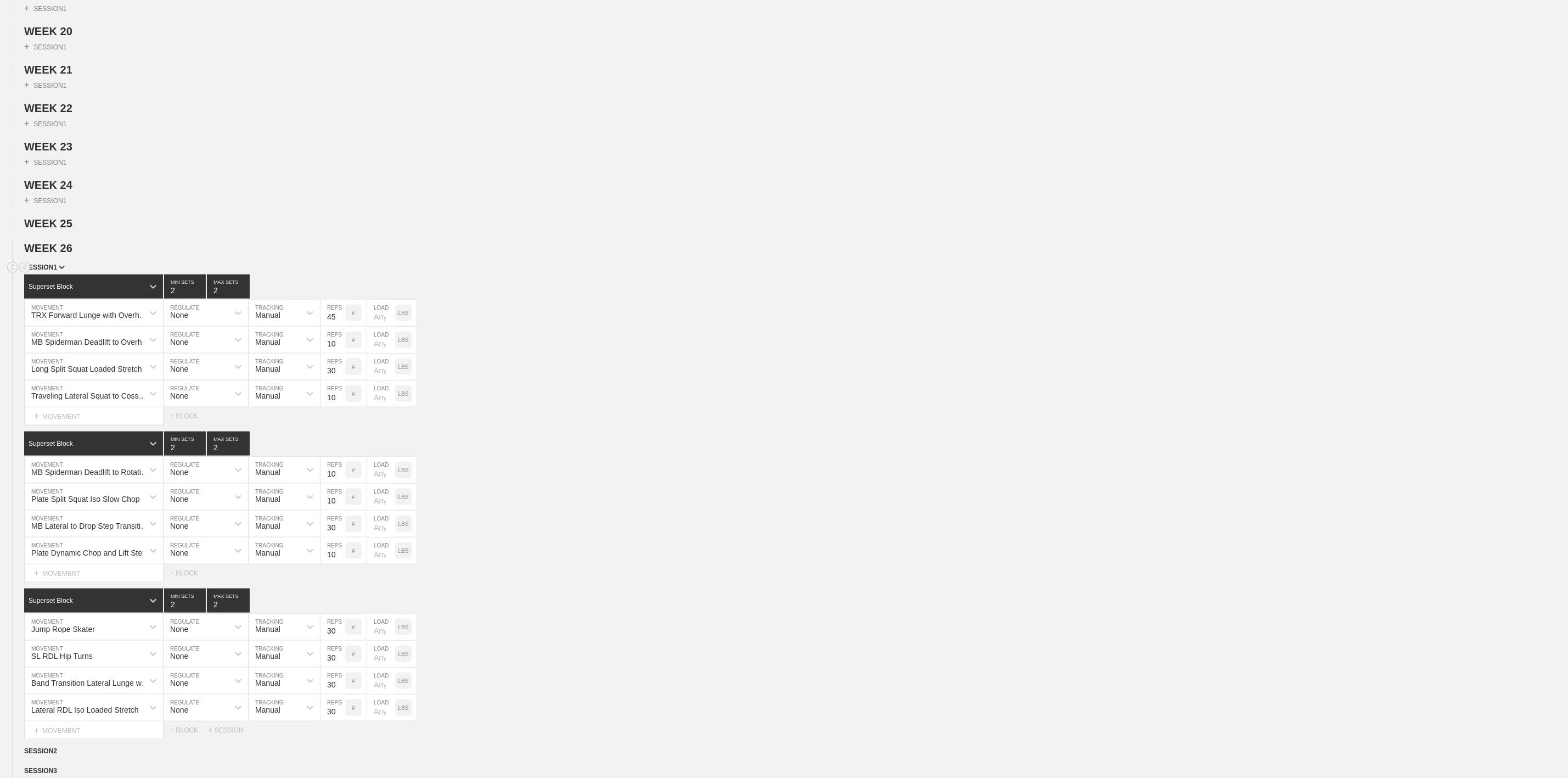
click at [54, 271] on span "SESSION 1" at bounding box center [44, 267] width 41 height 7
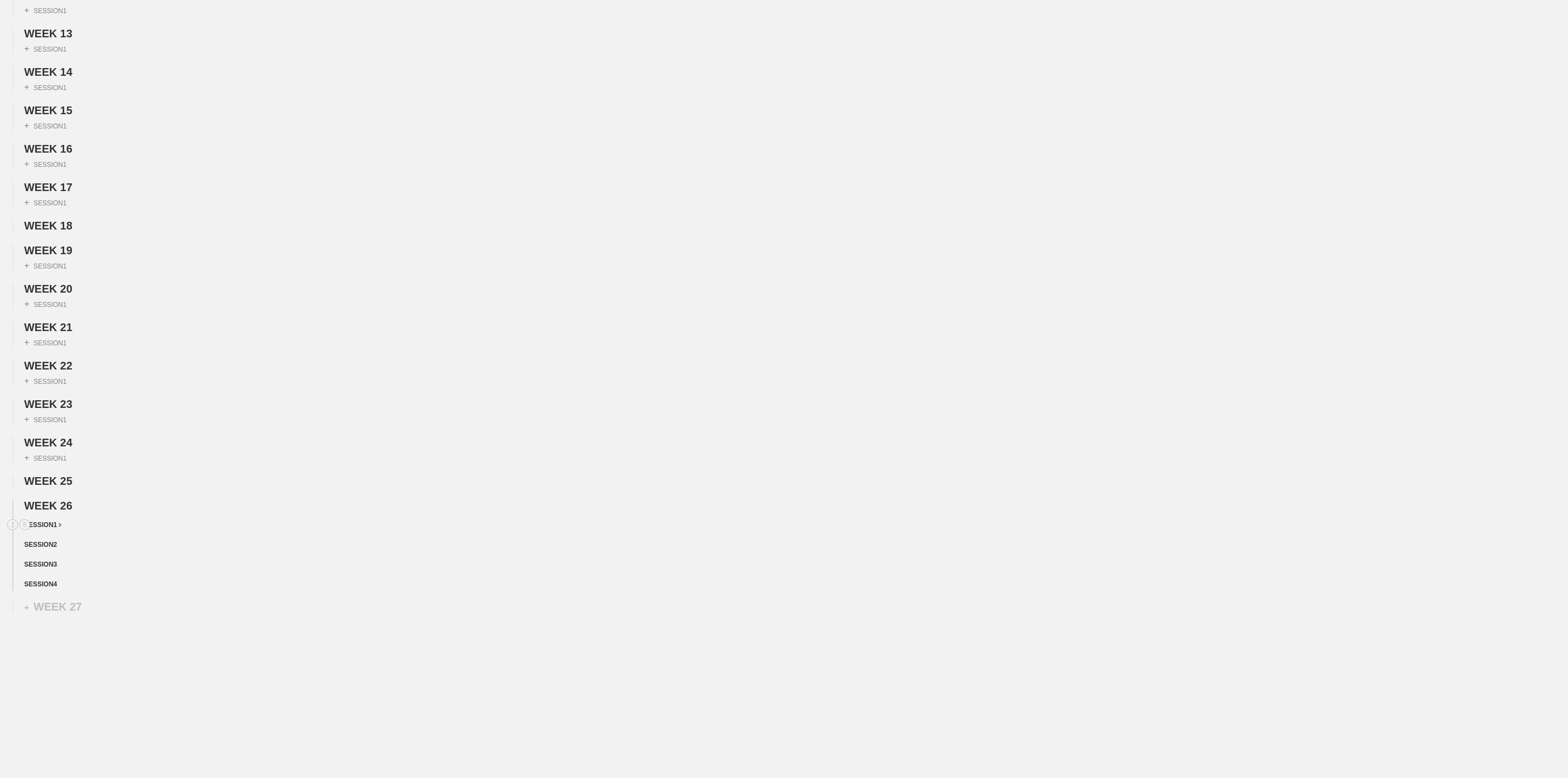
click at [54, 524] on span "SESSION 1" at bounding box center [43, 524] width 37 height 7
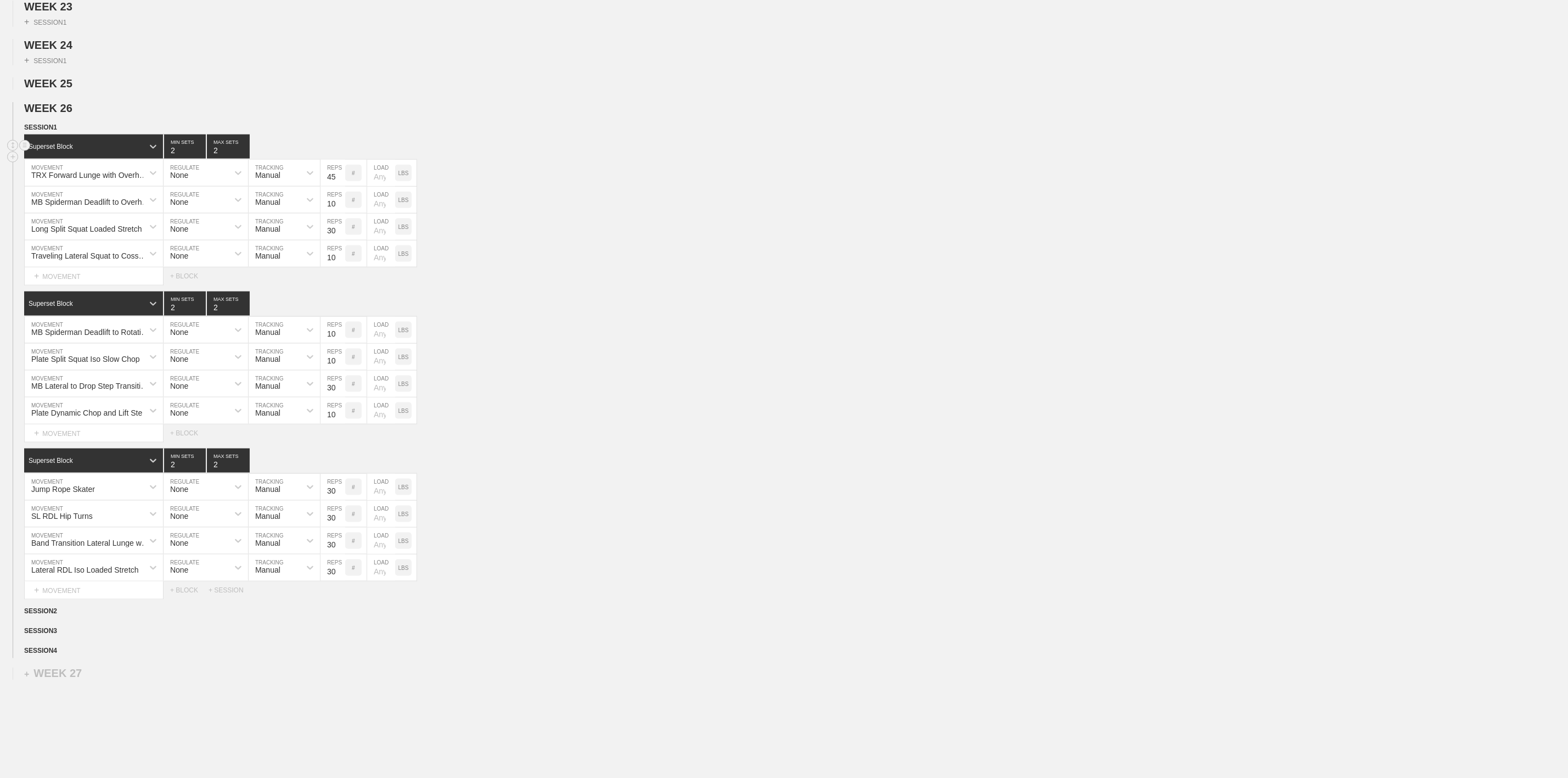
scroll to position [987, 0]
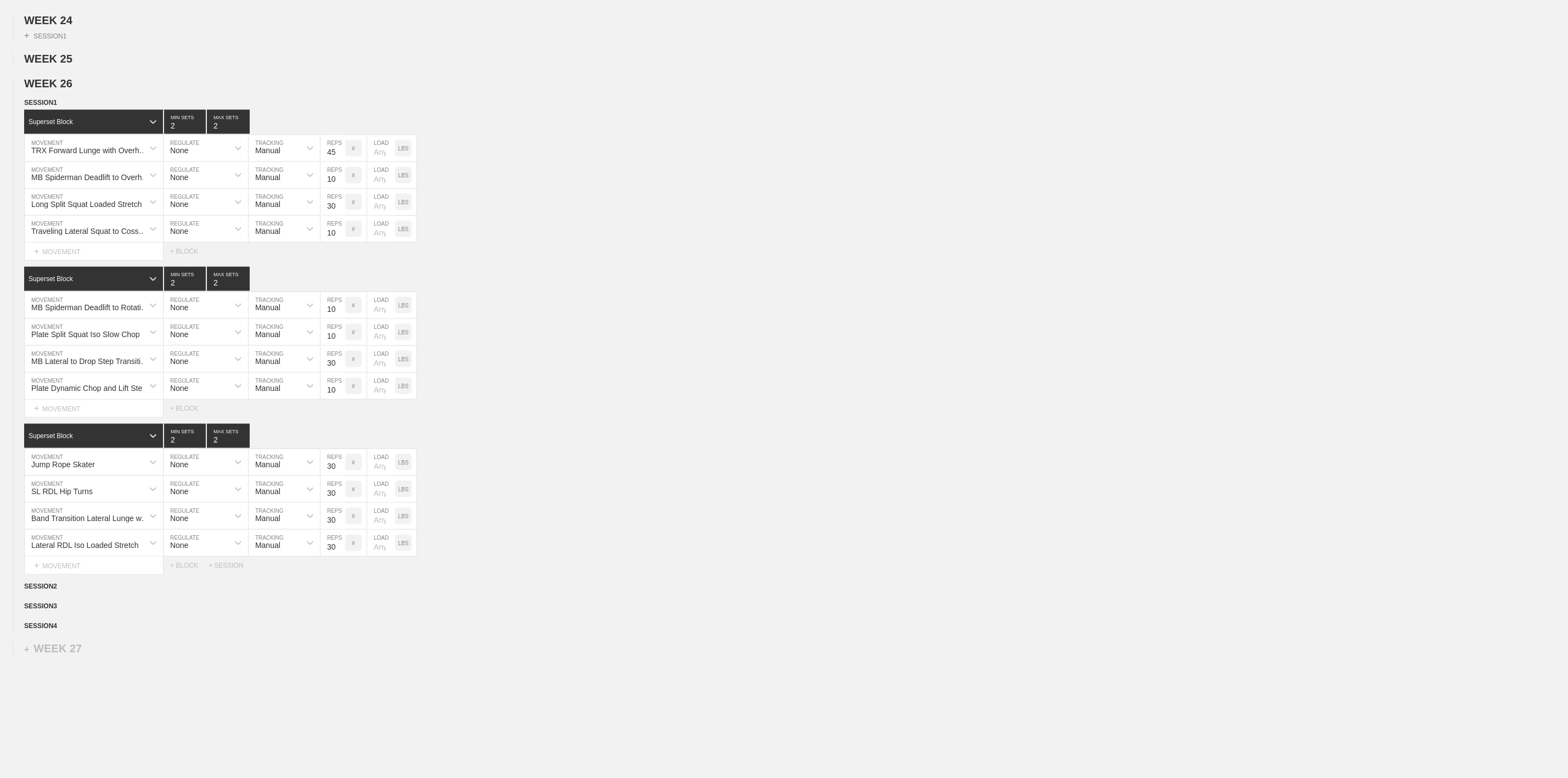
drag, startPoint x: 479, startPoint y: 51, endPoint x: 489, endPoint y: 42, distance: 13.5
click at [482, 27] on h2 "WEEK 24" at bounding box center [796, 21] width 1544 height 13
